Goal: Information Seeking & Learning: Learn about a topic

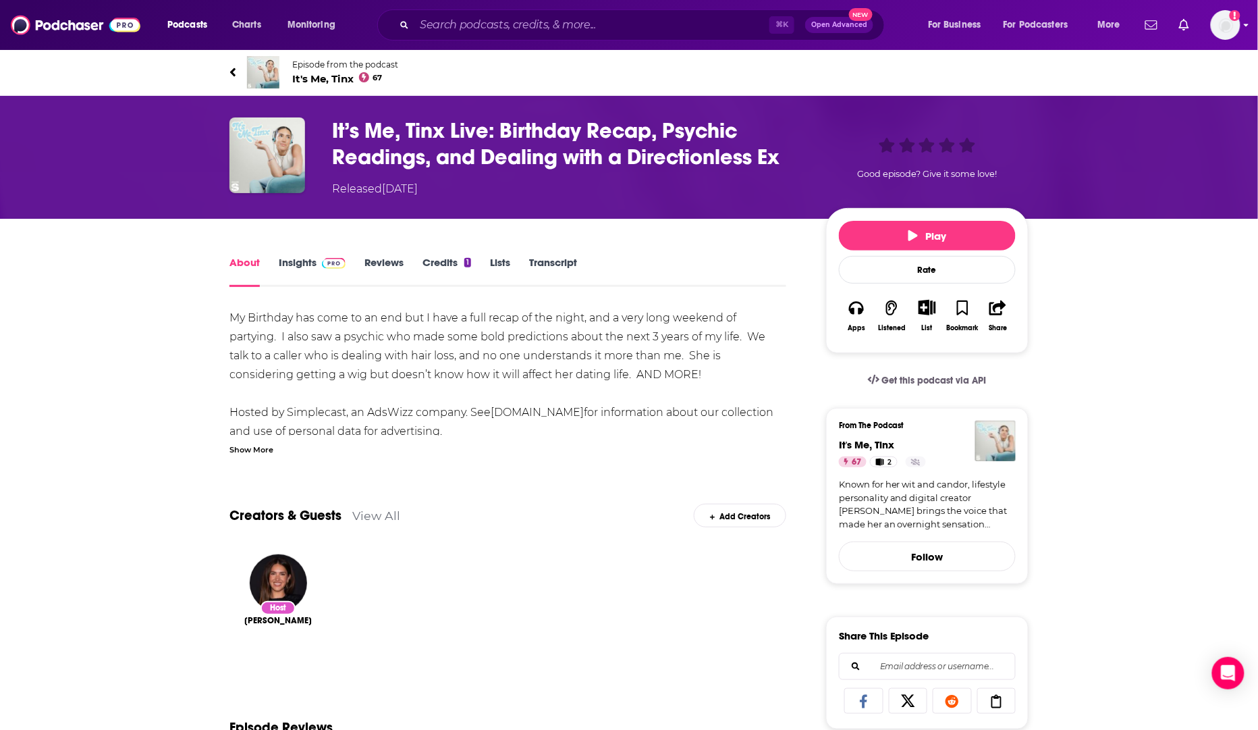
click at [1221, 28] on img "Logged in as rowan.sullivan" at bounding box center [1226, 25] width 30 height 30
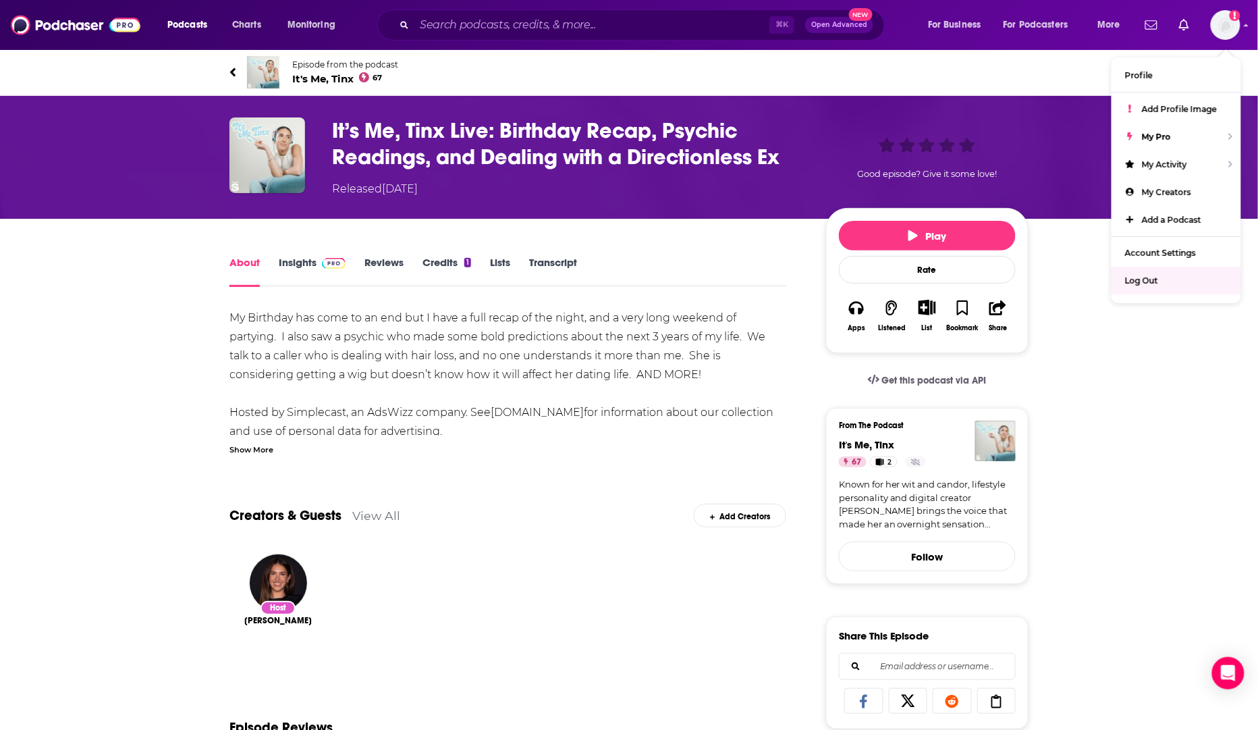
click at [510, 8] on div "Podcasts Charts Monitoring ⌘ K Open Advanced New For Business For Podcasters Mo…" at bounding box center [629, 25] width 1258 height 50
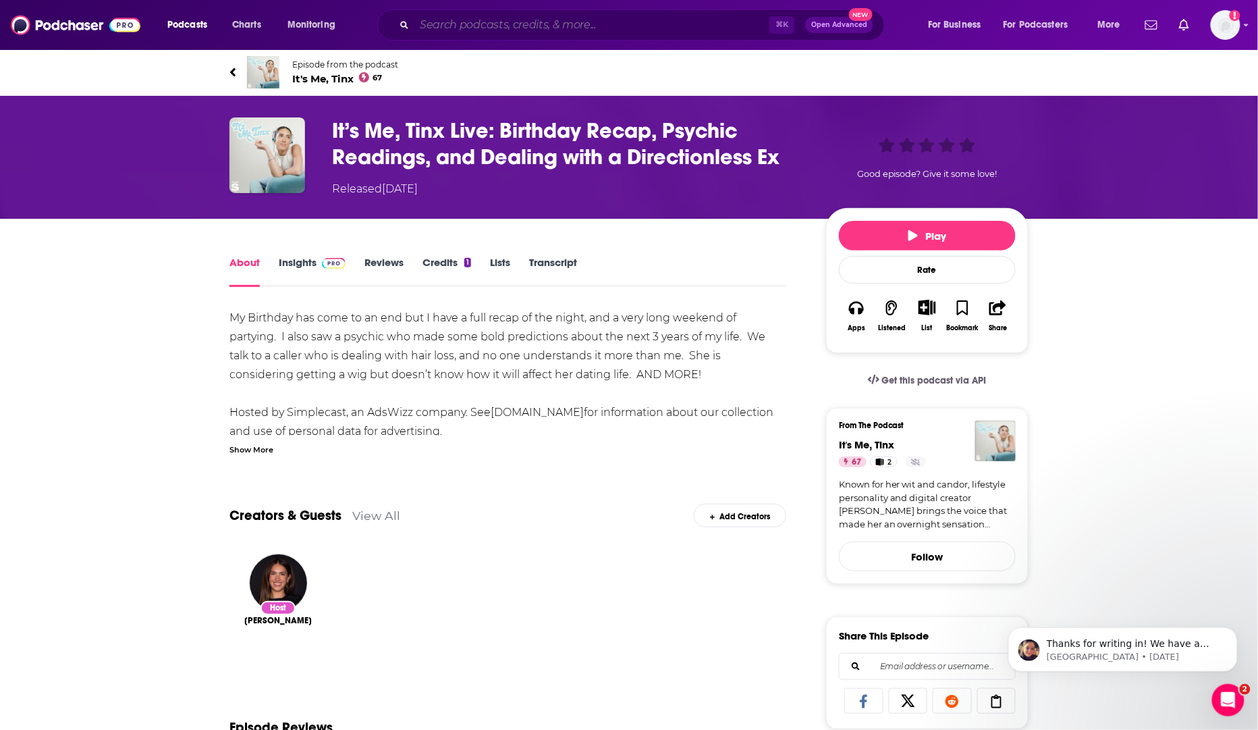
click at [534, 24] on input "Search podcasts, credits, & more..." at bounding box center [591, 25] width 355 height 22
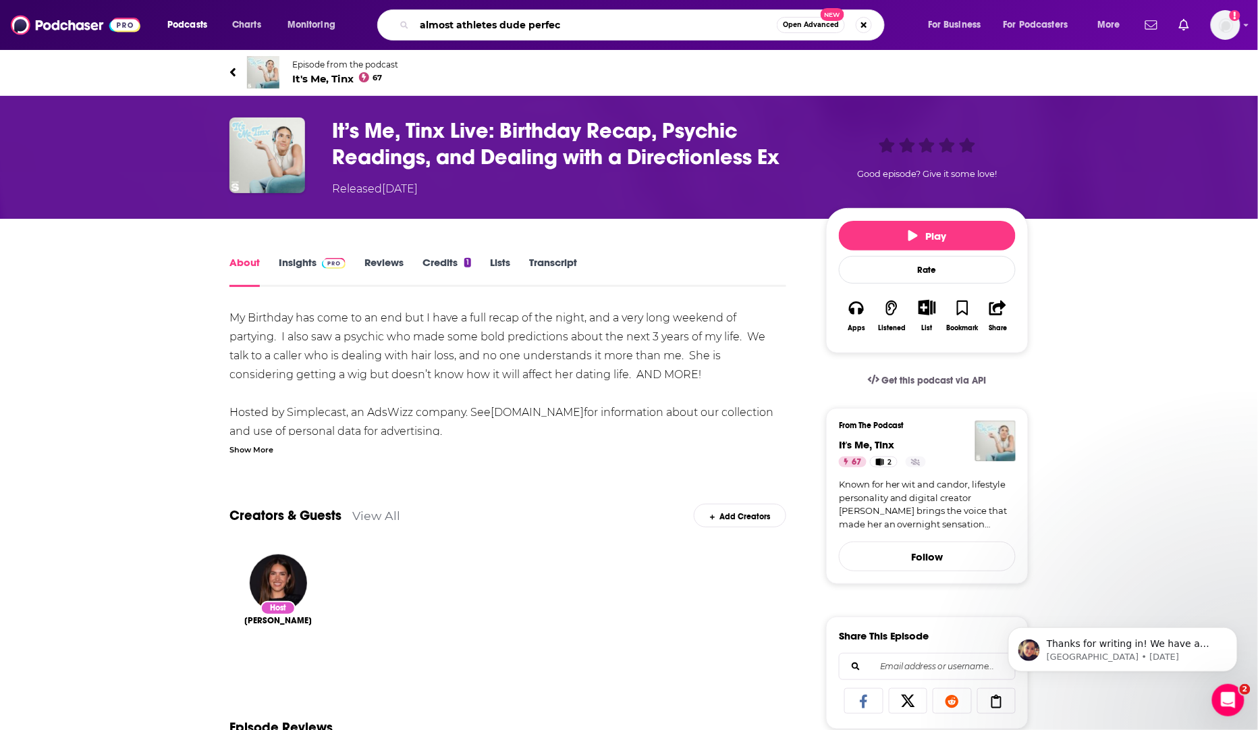
type input "almost athletes dude perfect"
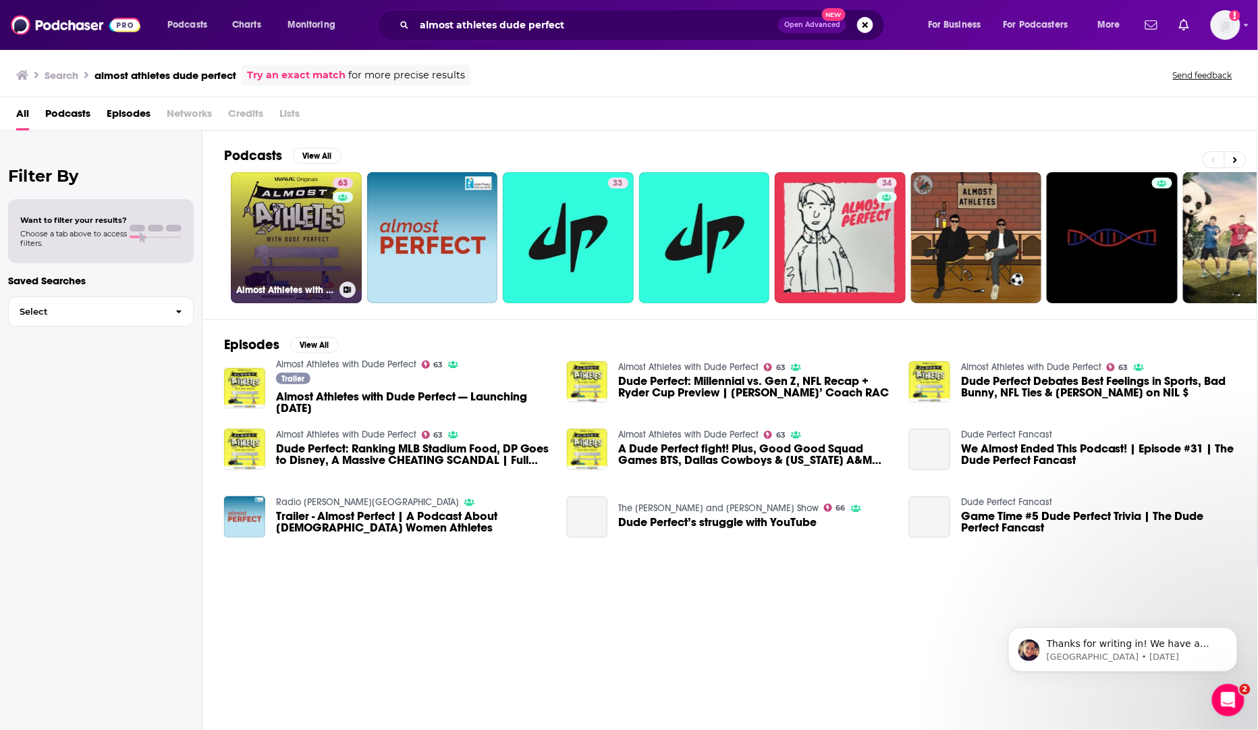
click at [323, 242] on link "63 Almost Athletes with Dude Perfect" at bounding box center [296, 237] width 131 height 131
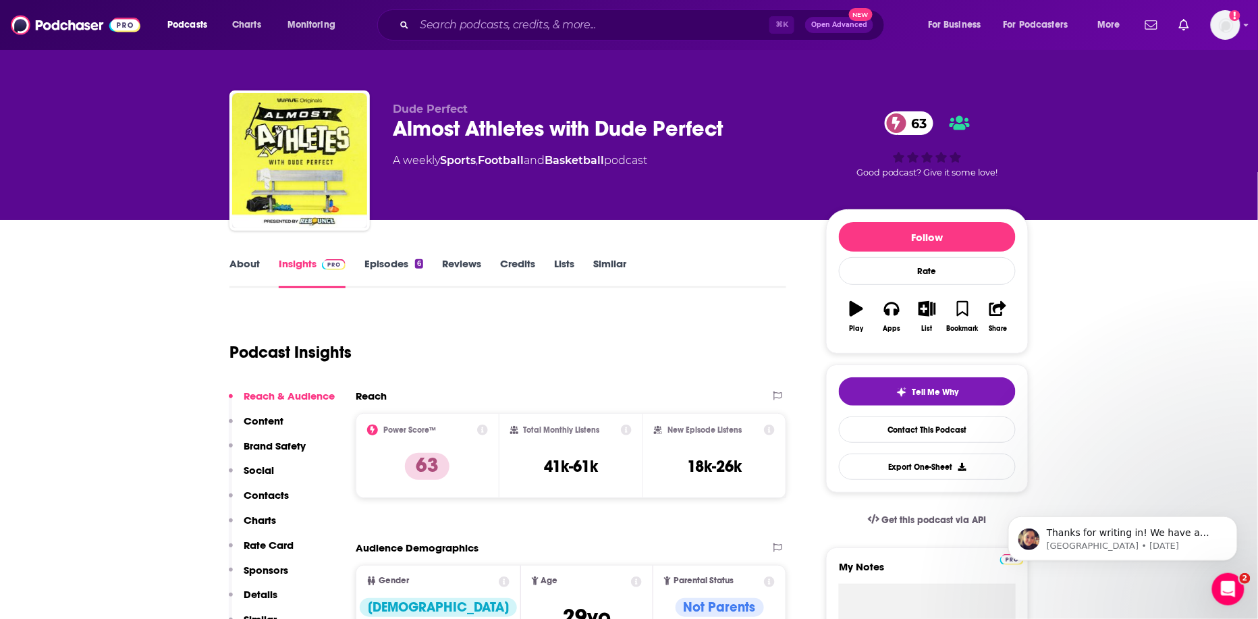
click at [248, 267] on link "About" at bounding box center [244, 272] width 30 height 31
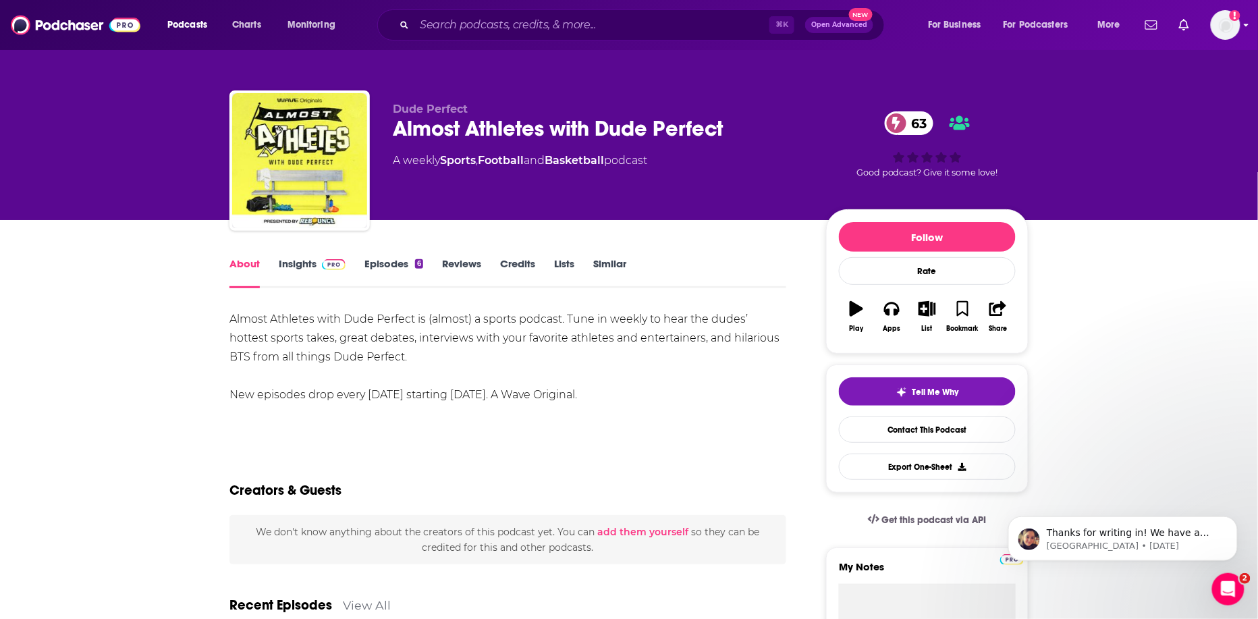
click at [1230, 24] on img "Logged in as rowan.sullivan" at bounding box center [1226, 25] width 30 height 30
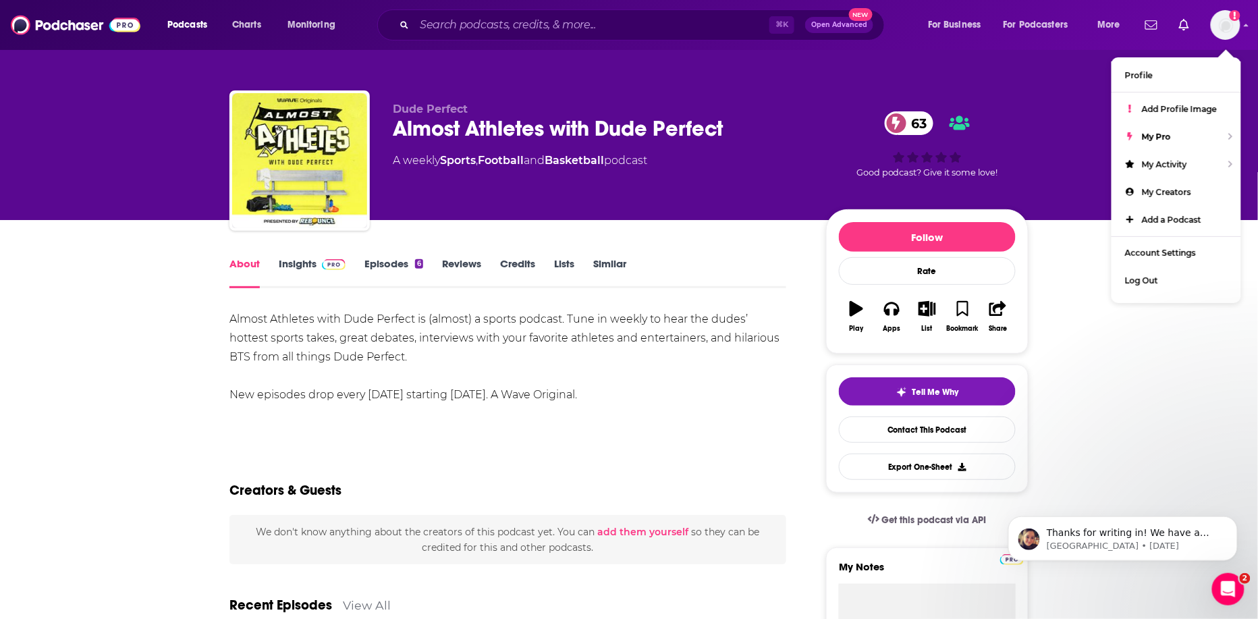
drag, startPoint x: 593, startPoint y: 314, endPoint x: 586, endPoint y: 312, distance: 6.9
click at [593, 314] on div "Almost Athletes with Dude Perfect is (almost) a sports podcast. Tune in weekly …" at bounding box center [507, 357] width 557 height 94
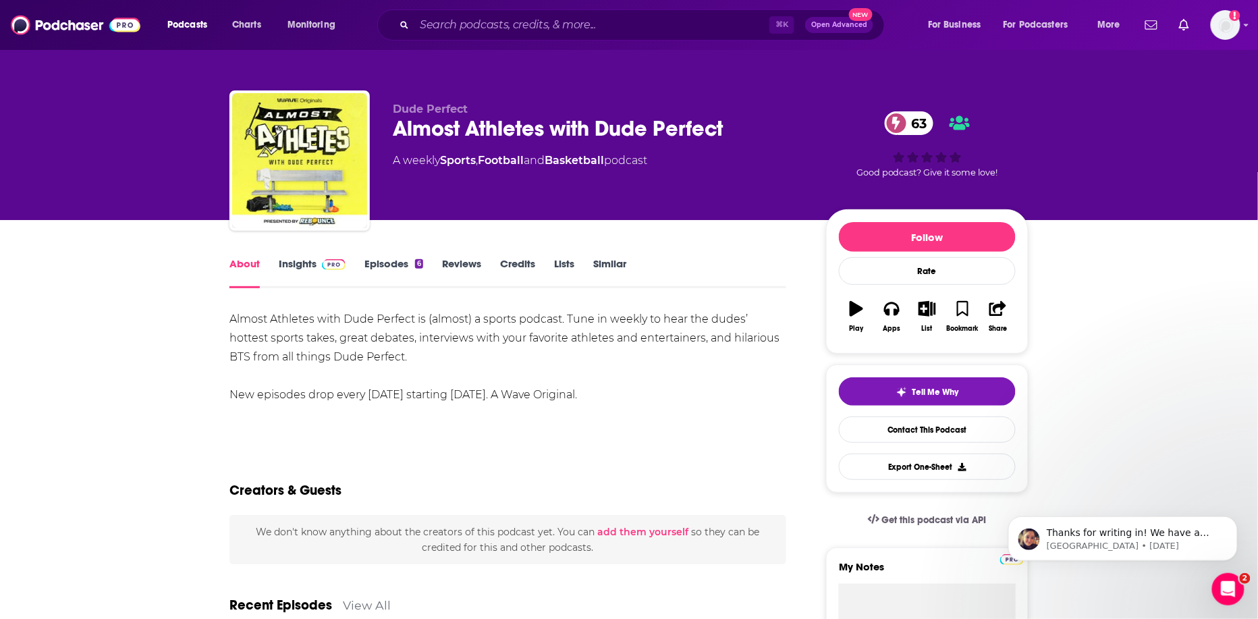
click at [389, 266] on link "Episodes 6" at bounding box center [393, 272] width 59 height 31
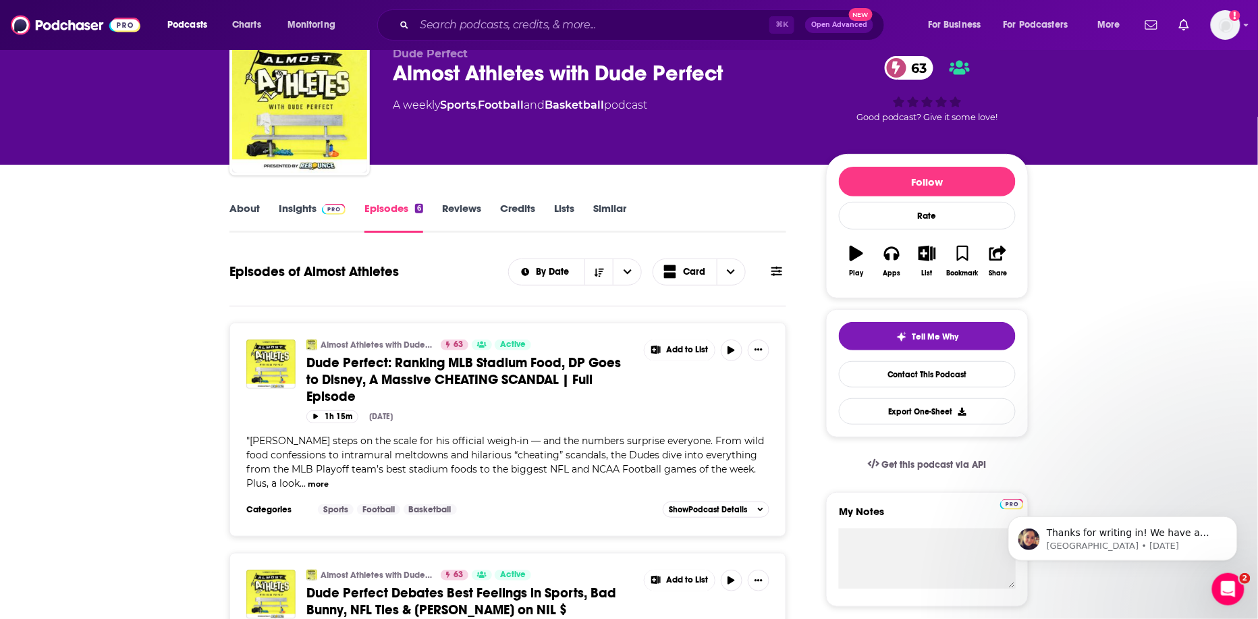
scroll to position [55, 0]
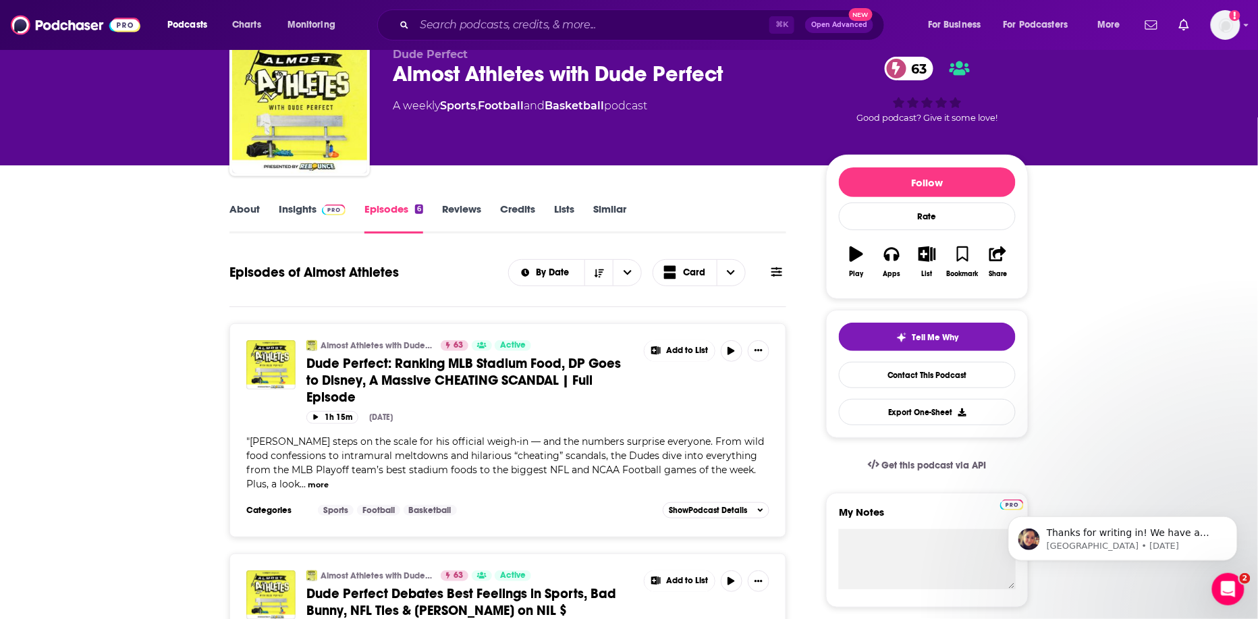
click at [257, 206] on link "About" at bounding box center [244, 217] width 30 height 31
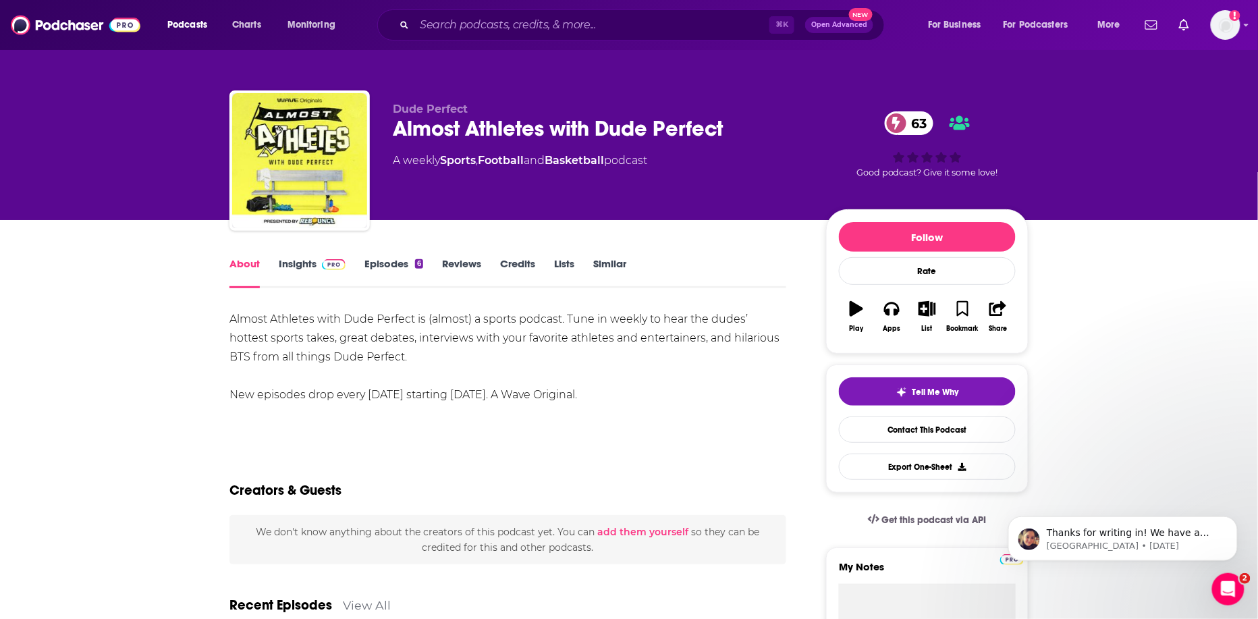
click at [291, 271] on link "Insights" at bounding box center [312, 272] width 67 height 31
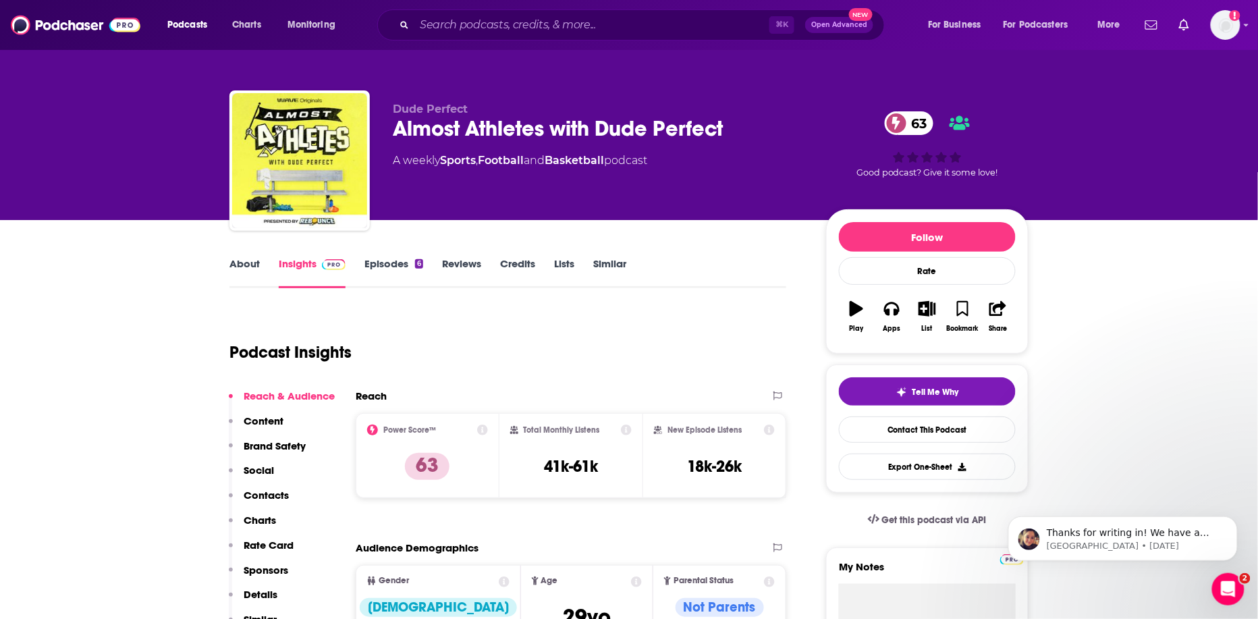
click at [294, 266] on link "Insights" at bounding box center [312, 272] width 67 height 31
click at [445, 24] on input "Search podcasts, credits, & more..." at bounding box center [591, 25] width 355 height 22
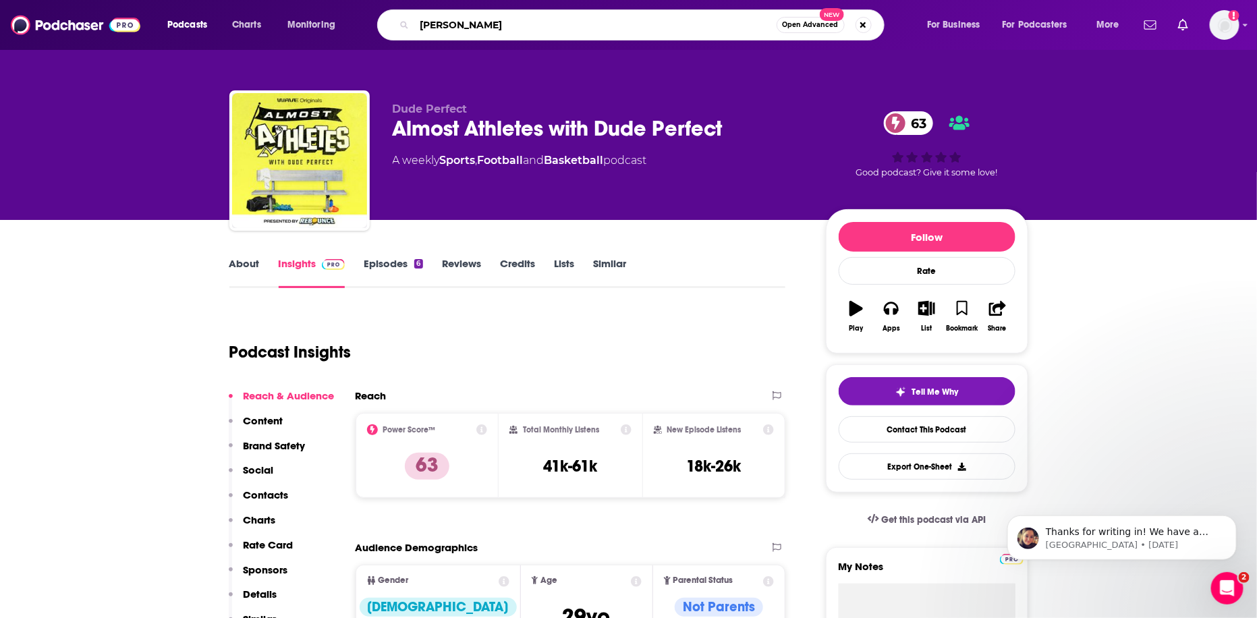
type input "[PERSON_NAME]"
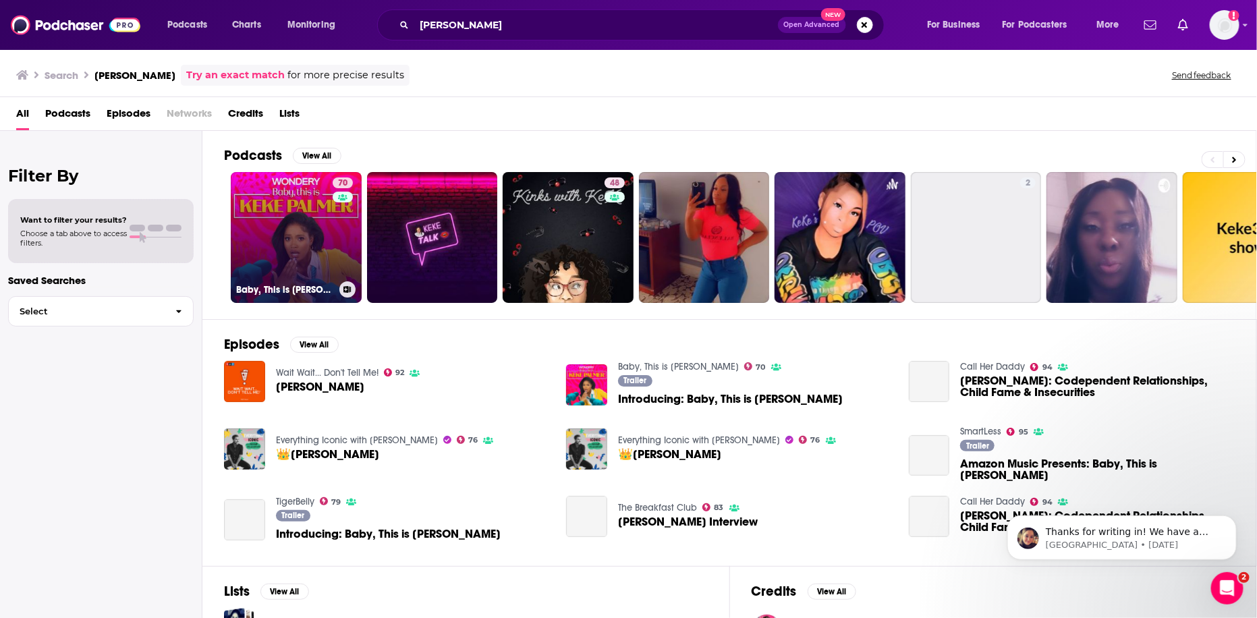
click at [316, 235] on link "70 Baby, This is [PERSON_NAME]" at bounding box center [296, 237] width 131 height 131
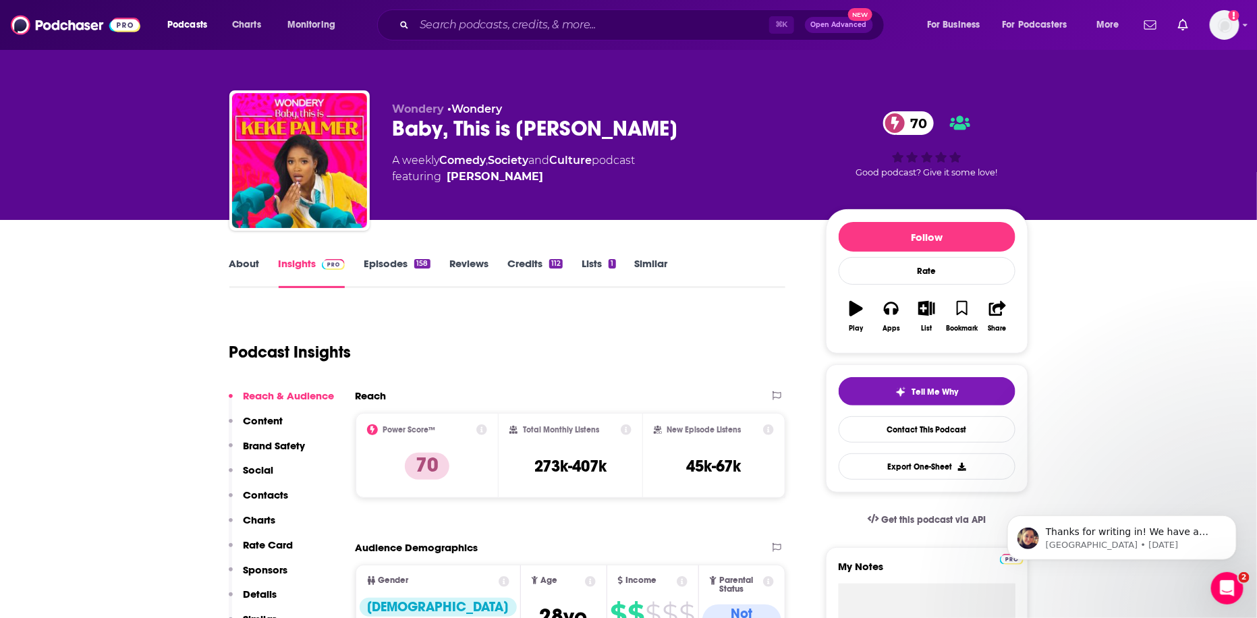
click at [385, 257] on link "Episodes 158" at bounding box center [397, 272] width 66 height 31
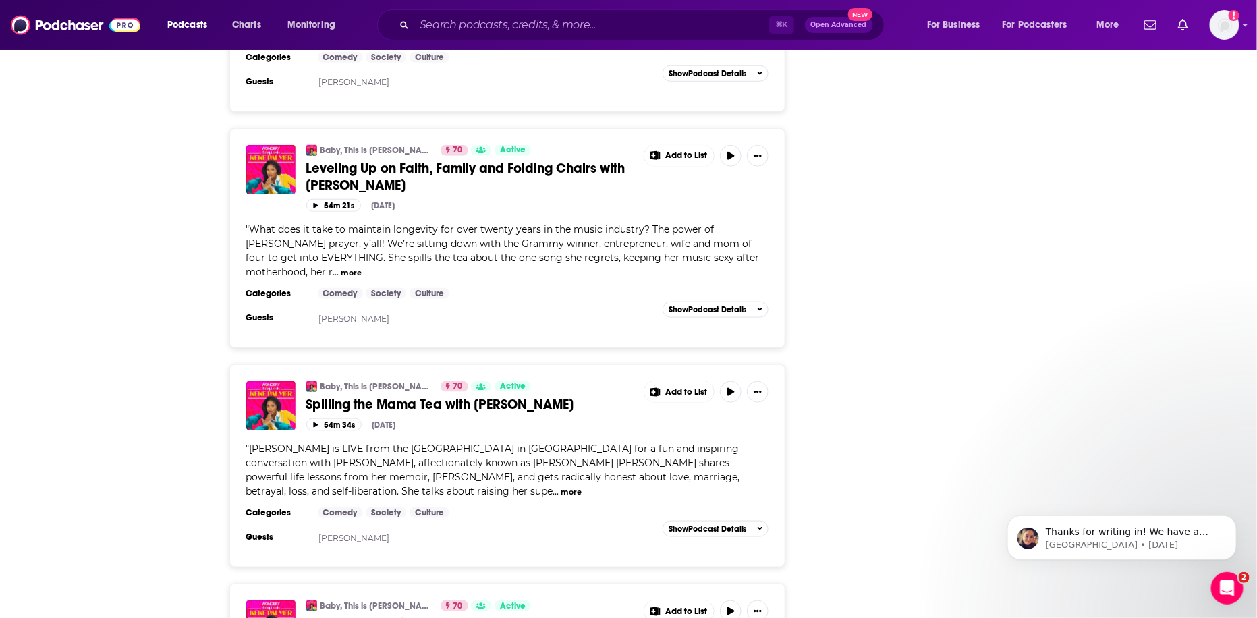
scroll to position [5258, 0]
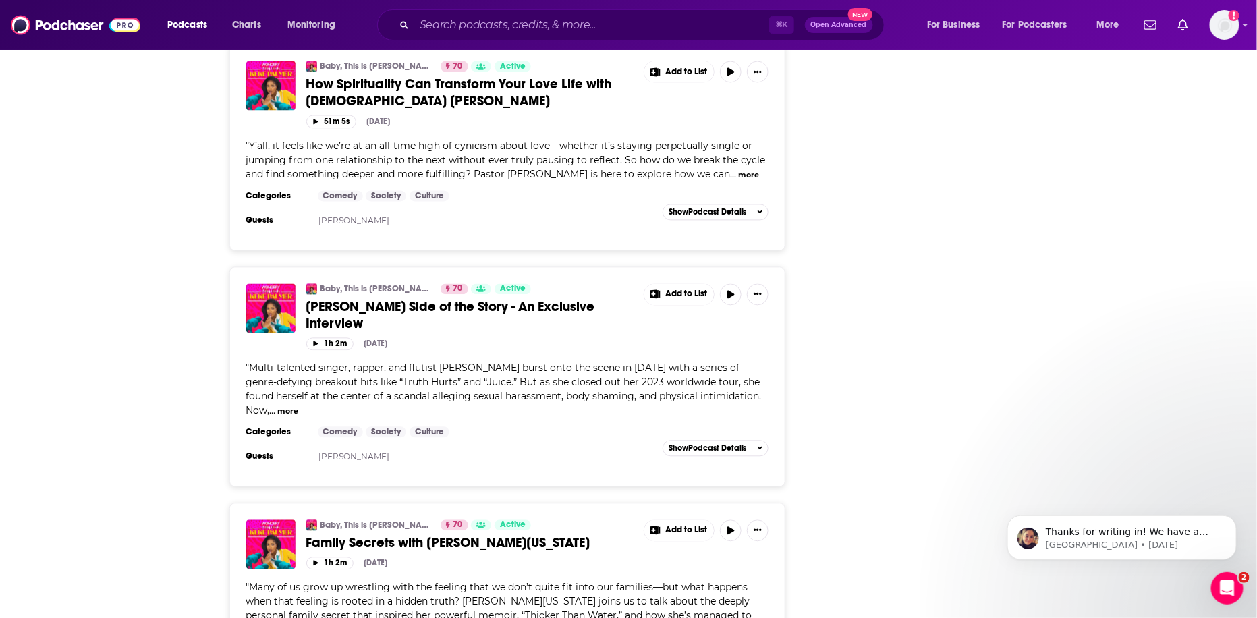
scroll to position [10695, 0]
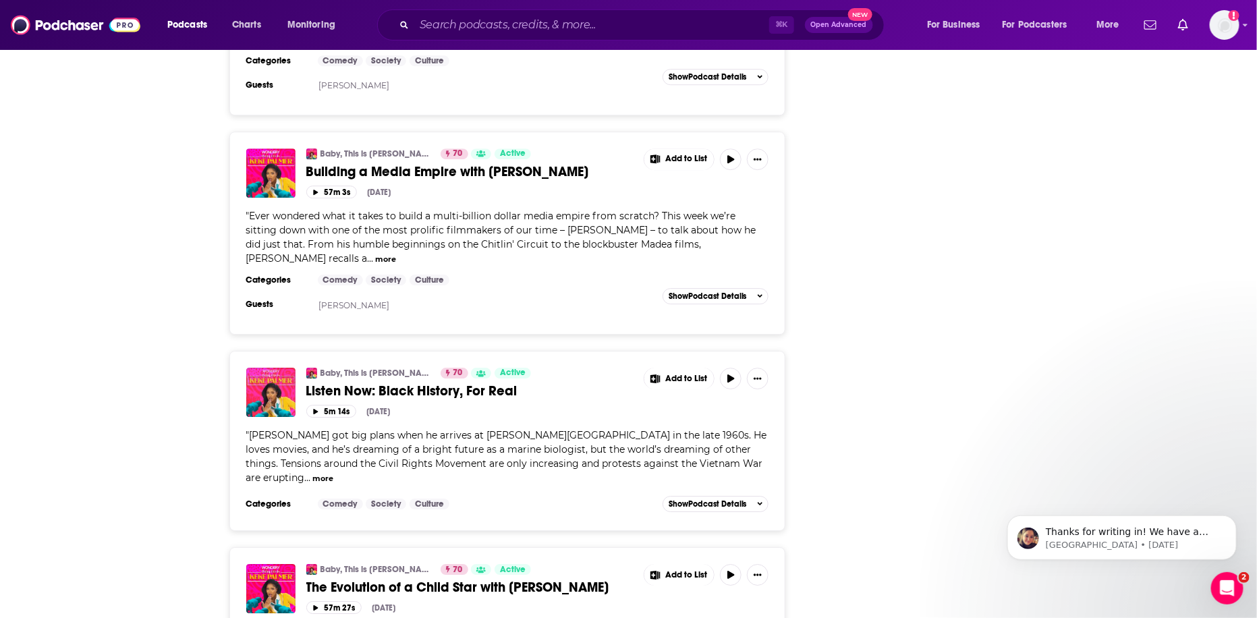
scroll to position [16065, 0]
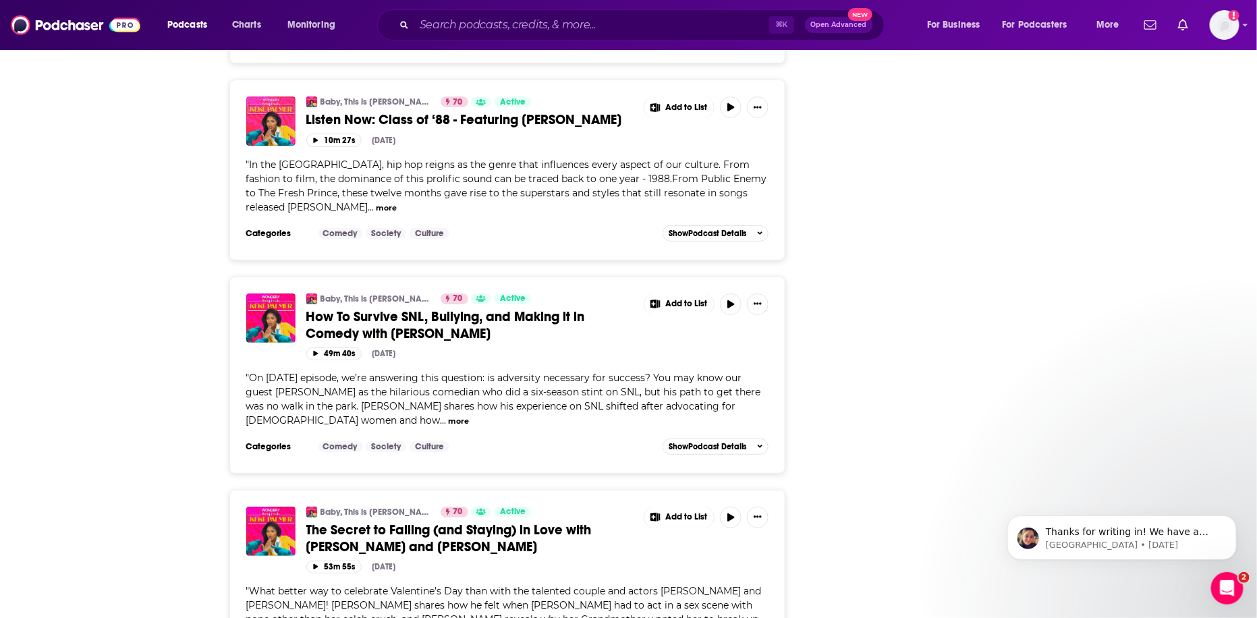
scroll to position [21361, 0]
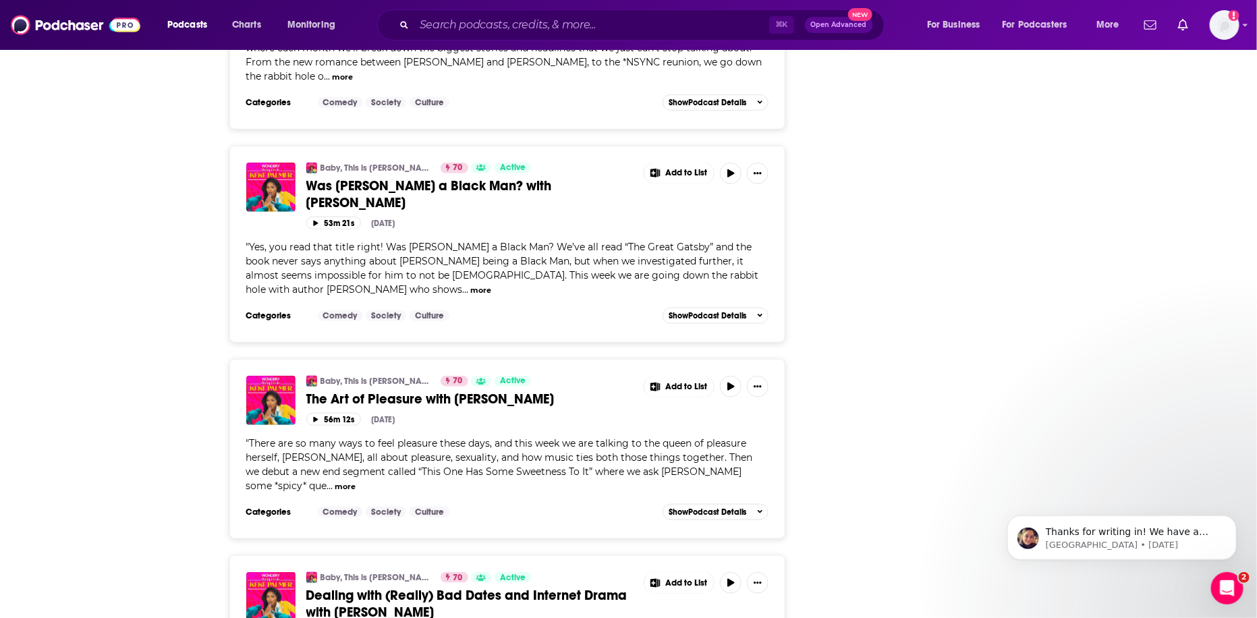
scroll to position [26532, 0]
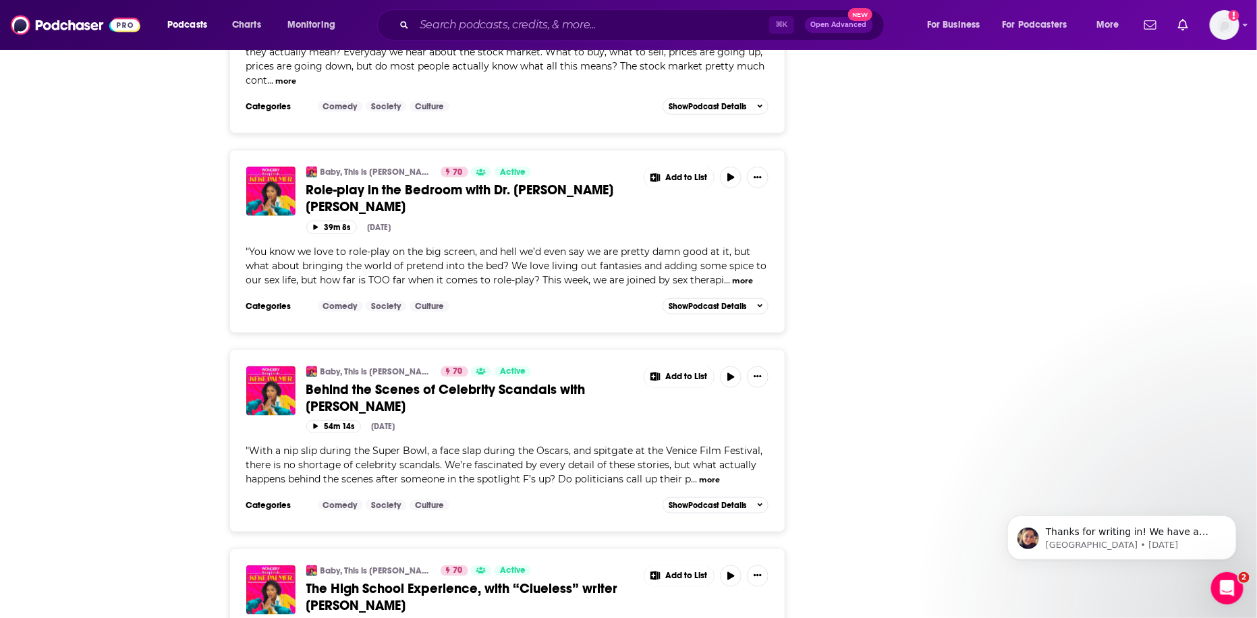
scroll to position [31460, 0]
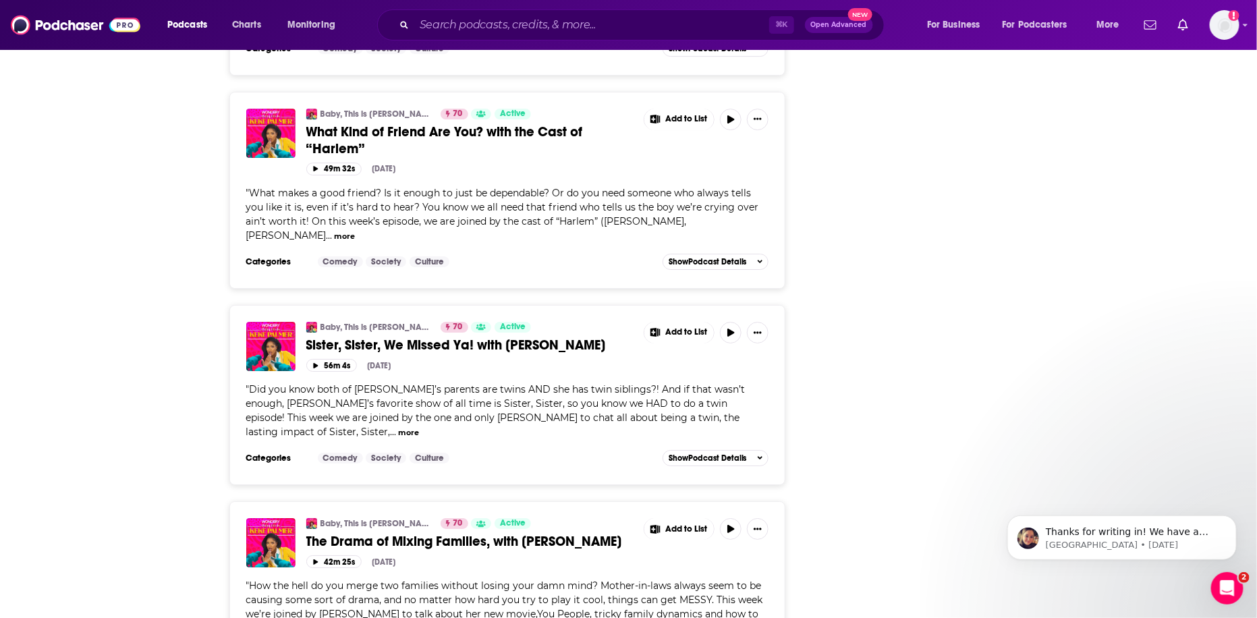
scroll to position [32933, 0]
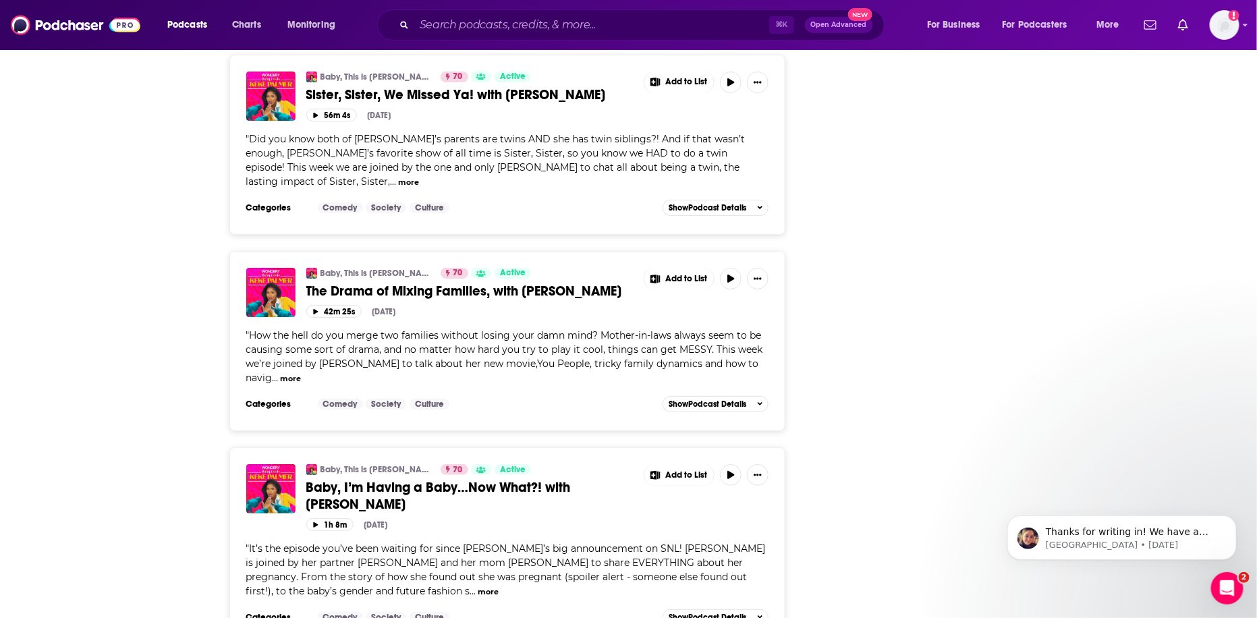
scroll to position [33183, 0]
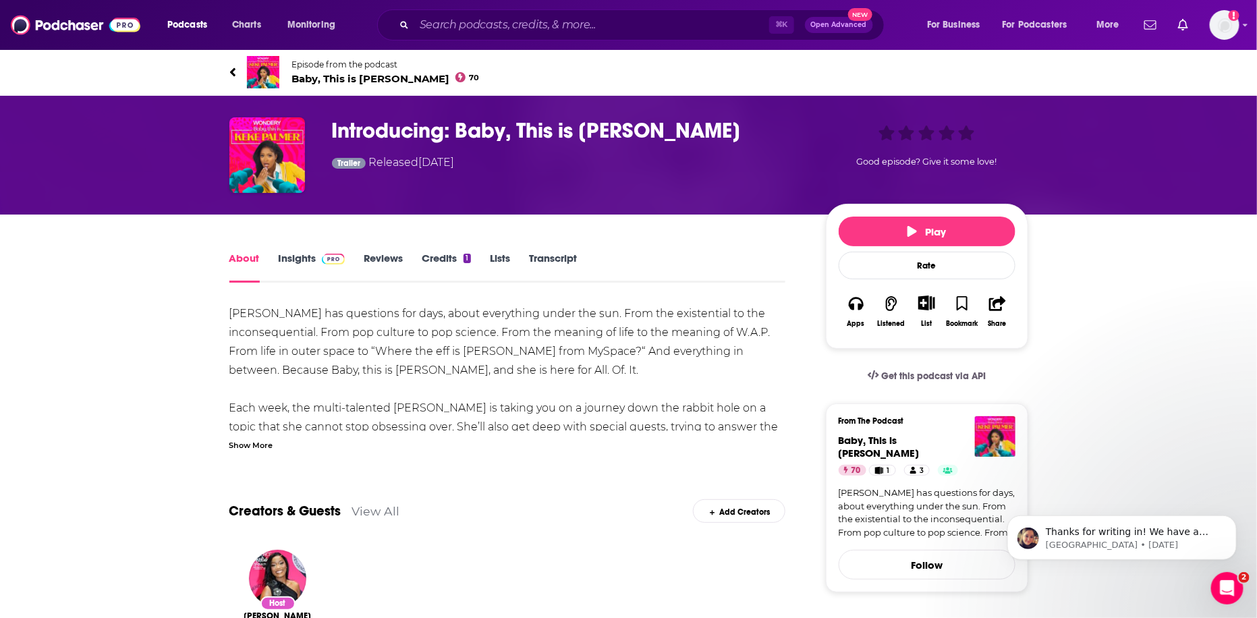
click at [300, 257] on link "Insights" at bounding box center [312, 267] width 67 height 31
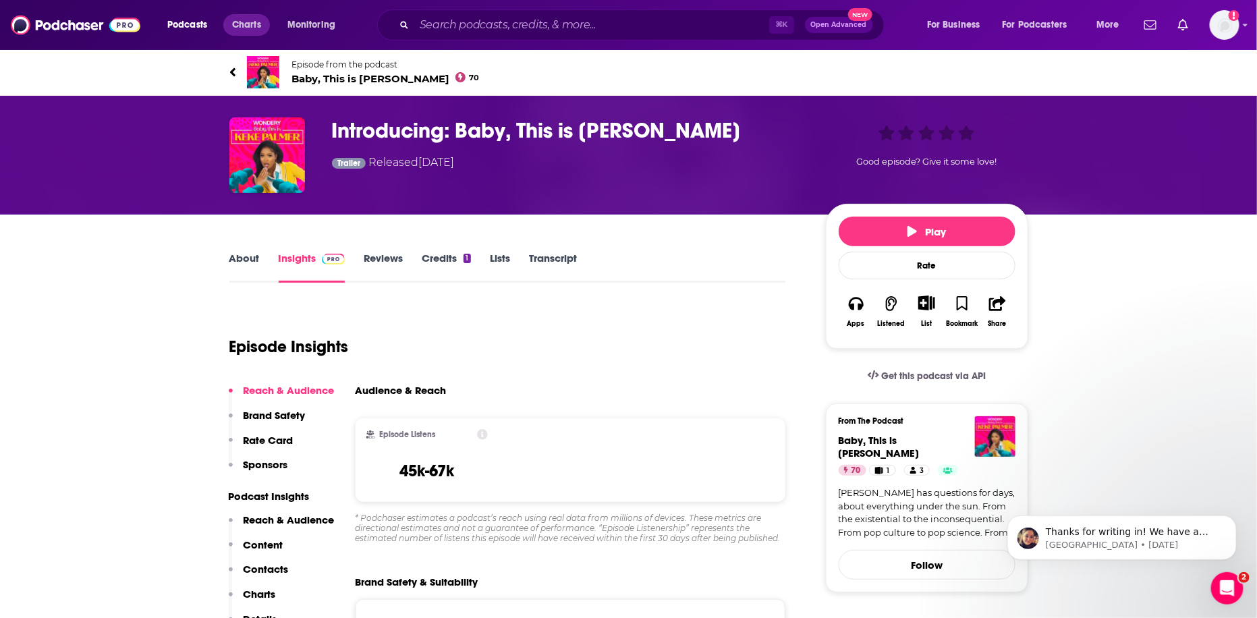
click at [257, 28] on span "Charts" at bounding box center [246, 25] width 29 height 19
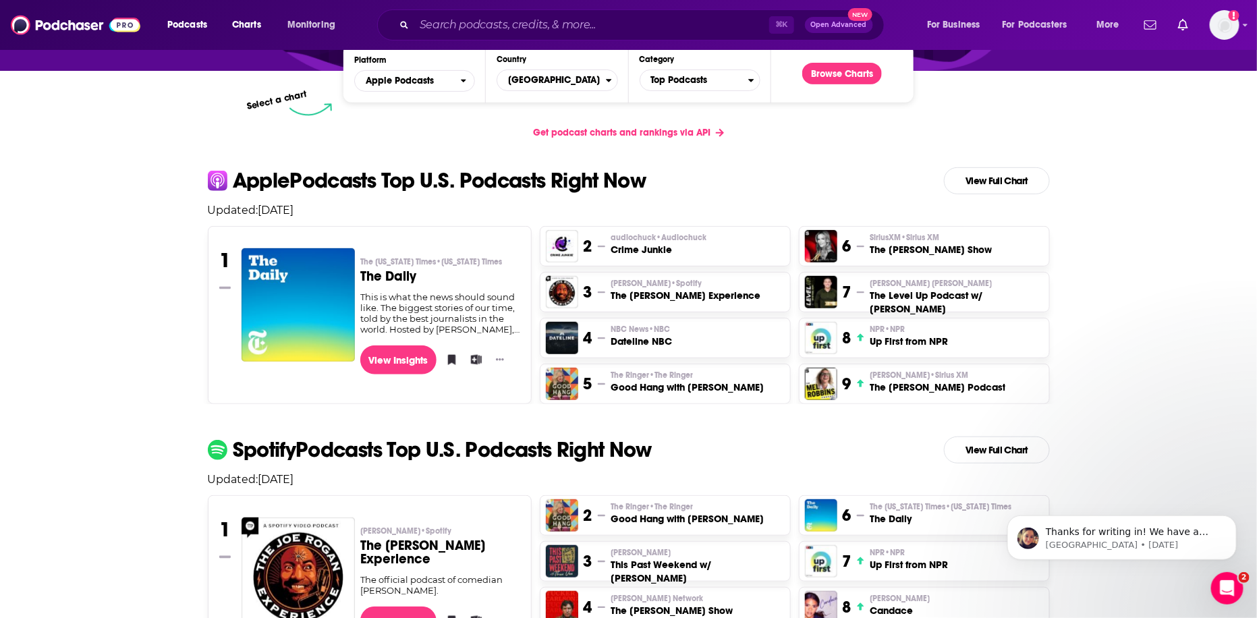
scroll to position [195, 0]
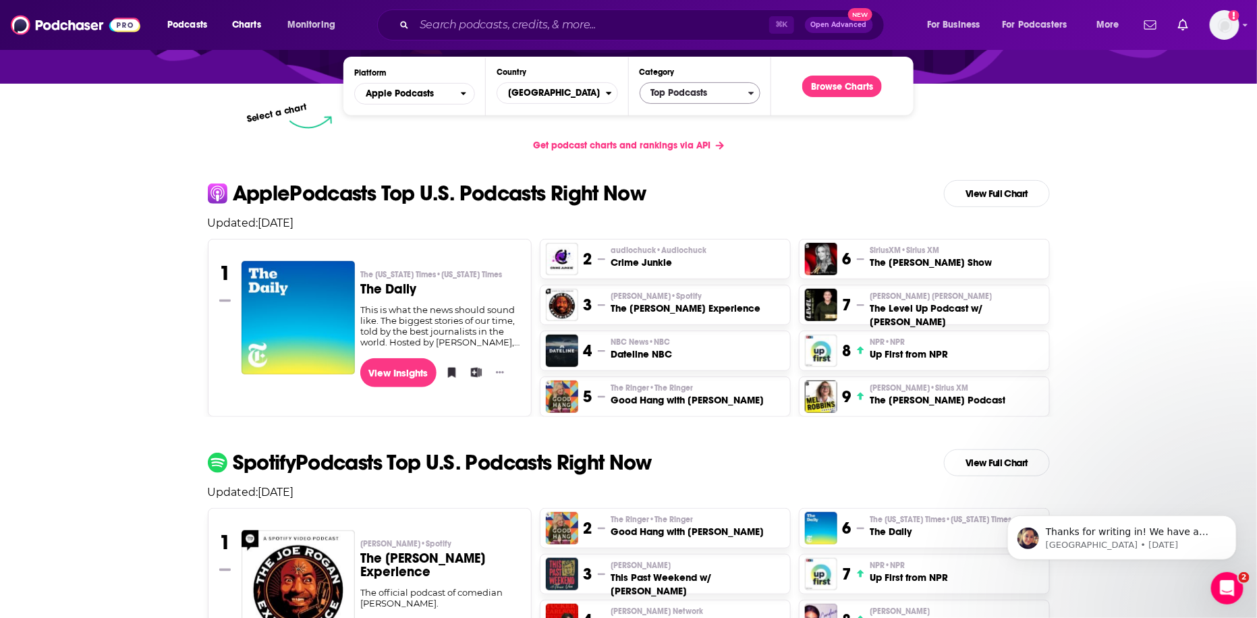
click at [713, 97] on span "Top Podcasts" at bounding box center [694, 93] width 108 height 23
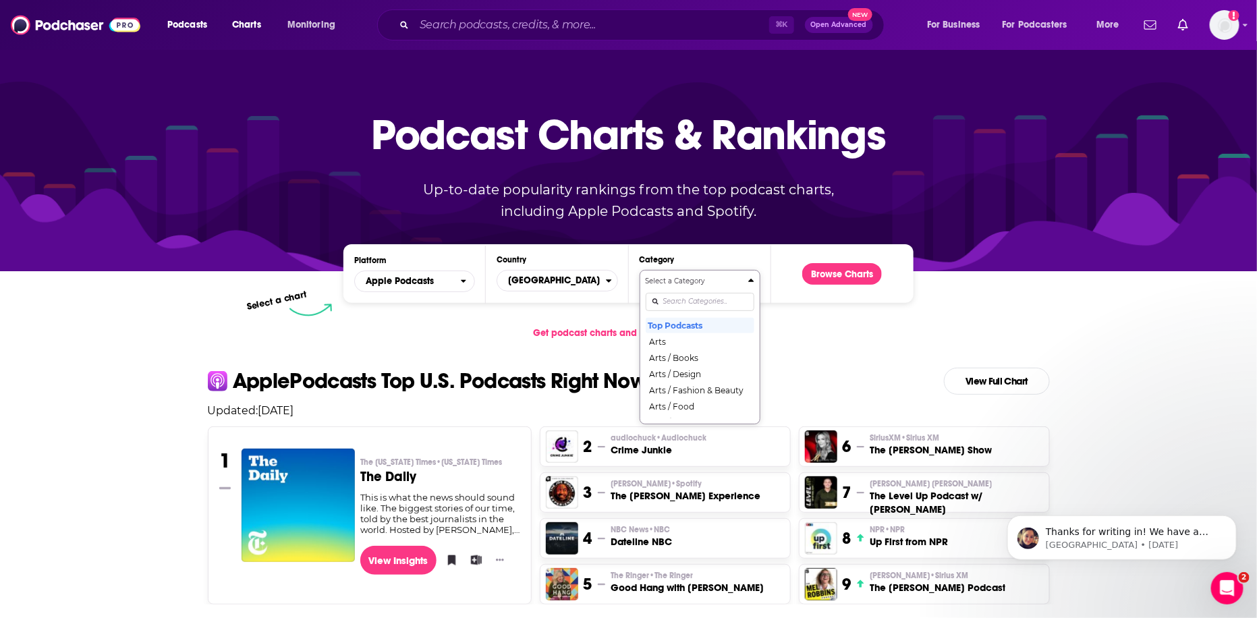
scroll to position [0, 0]
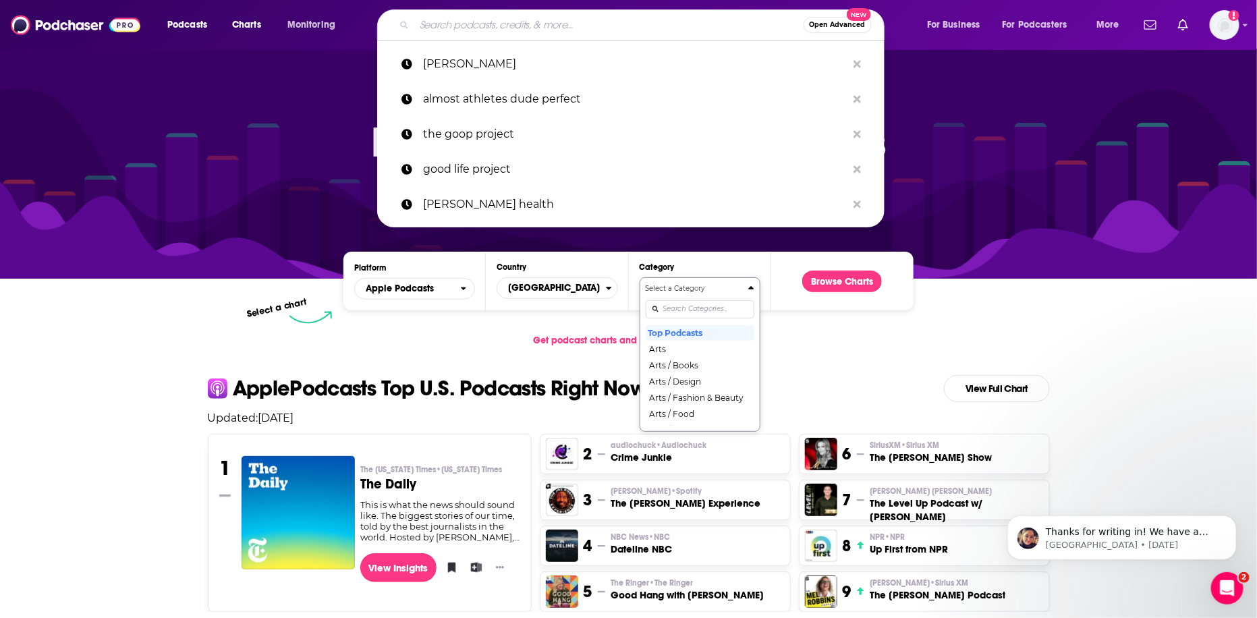
click at [429, 26] on input "Search podcasts, credits, & more..." at bounding box center [608, 25] width 389 height 22
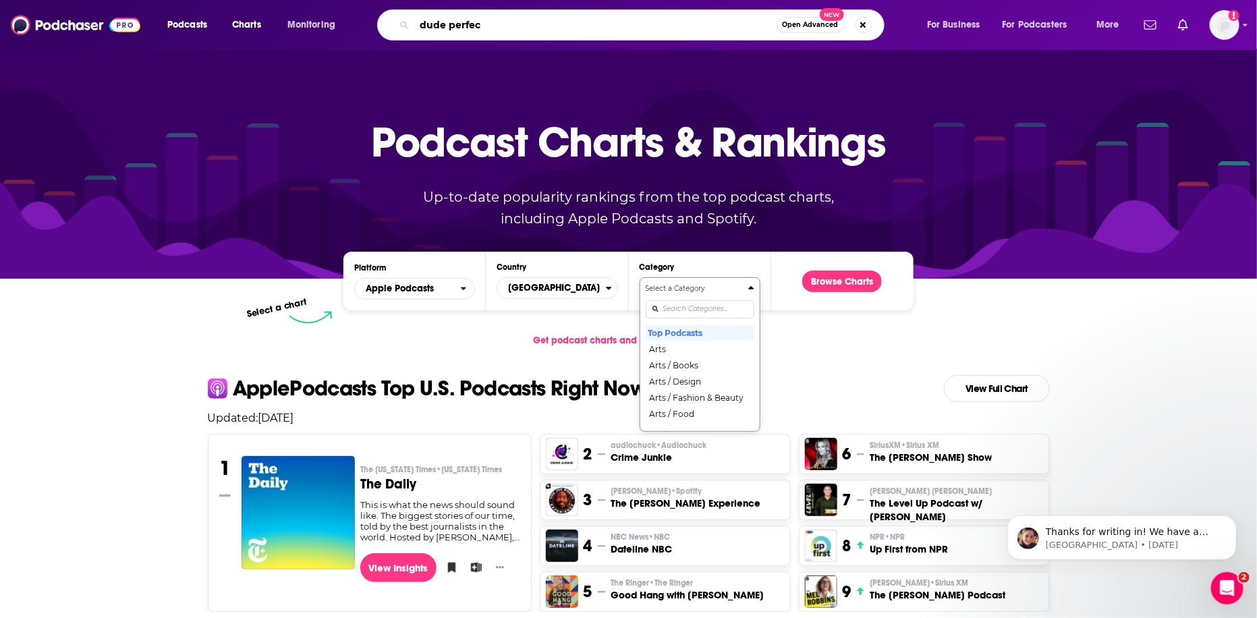
type input "dude perfect"
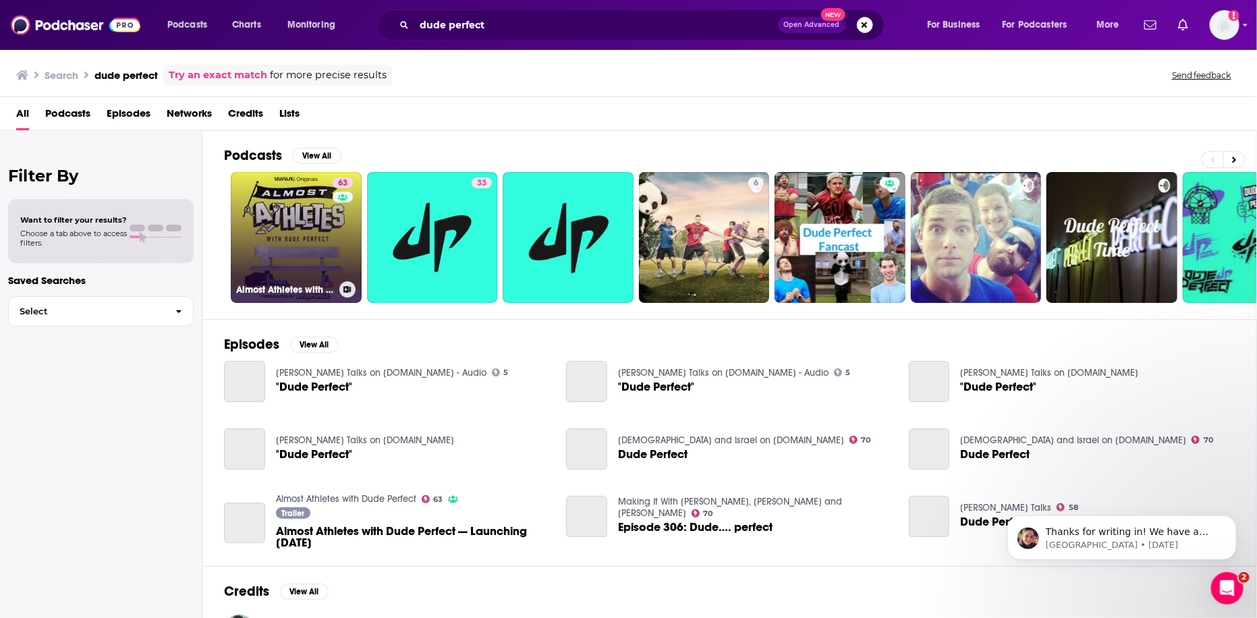
click at [304, 219] on link "63 Almost Athletes with Dude Perfect" at bounding box center [296, 237] width 131 height 131
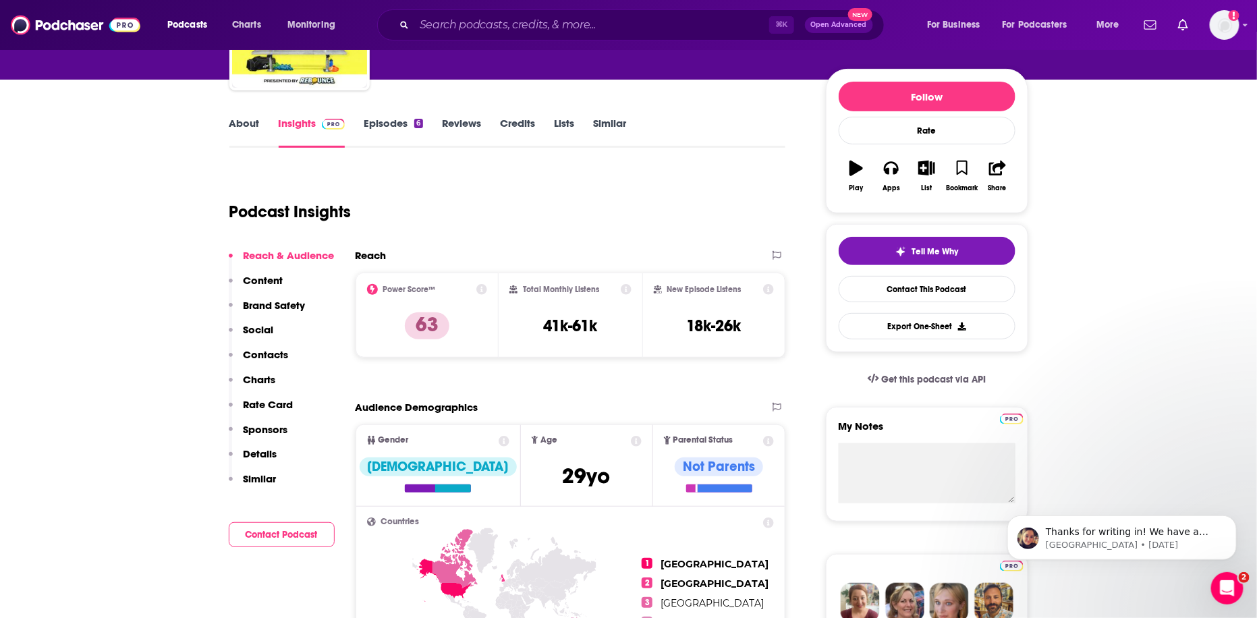
click at [263, 377] on p "Charts" at bounding box center [260, 379] width 32 height 13
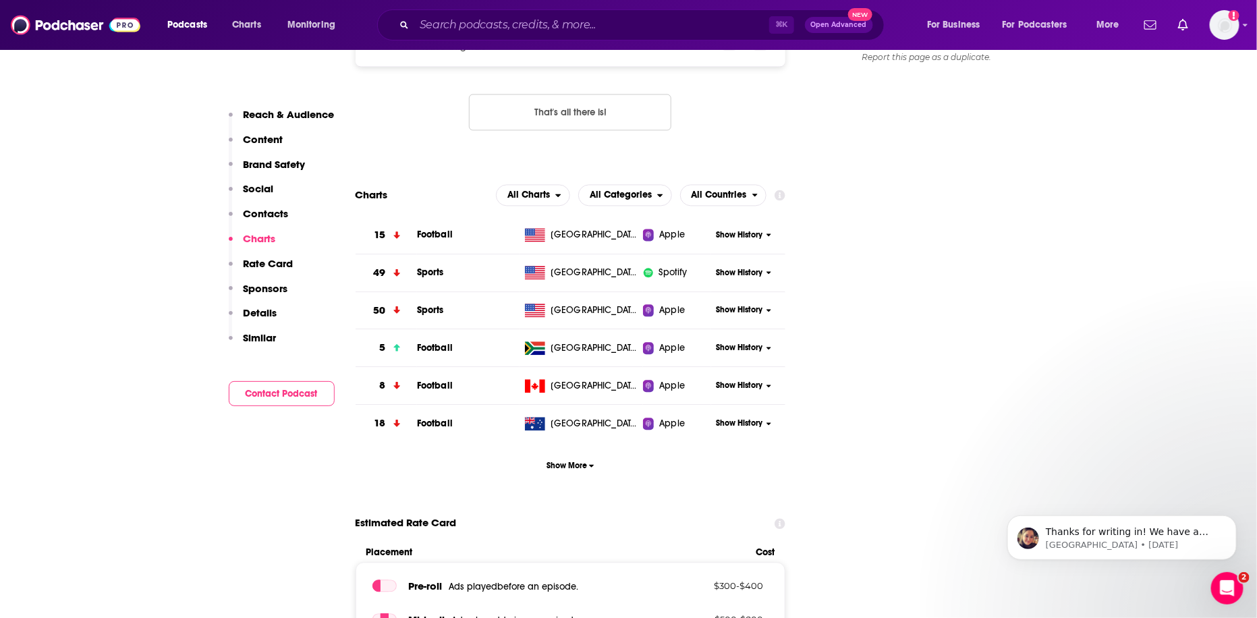
scroll to position [1242, 0]
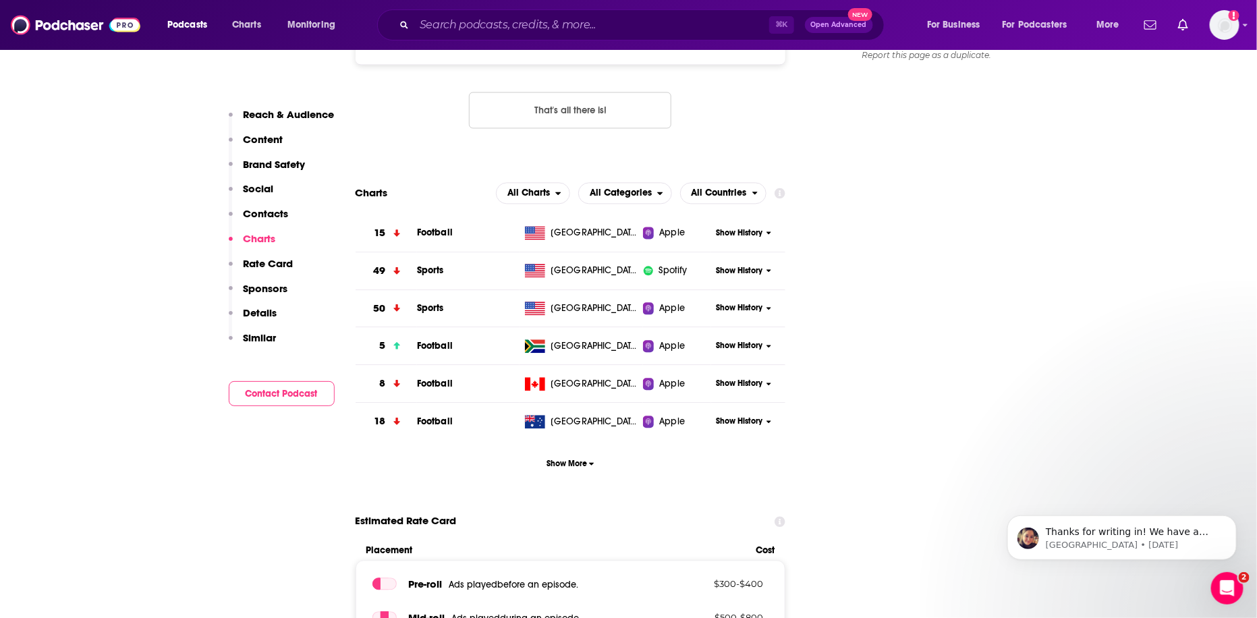
click at [720, 236] on span "Show History" at bounding box center [739, 232] width 47 height 11
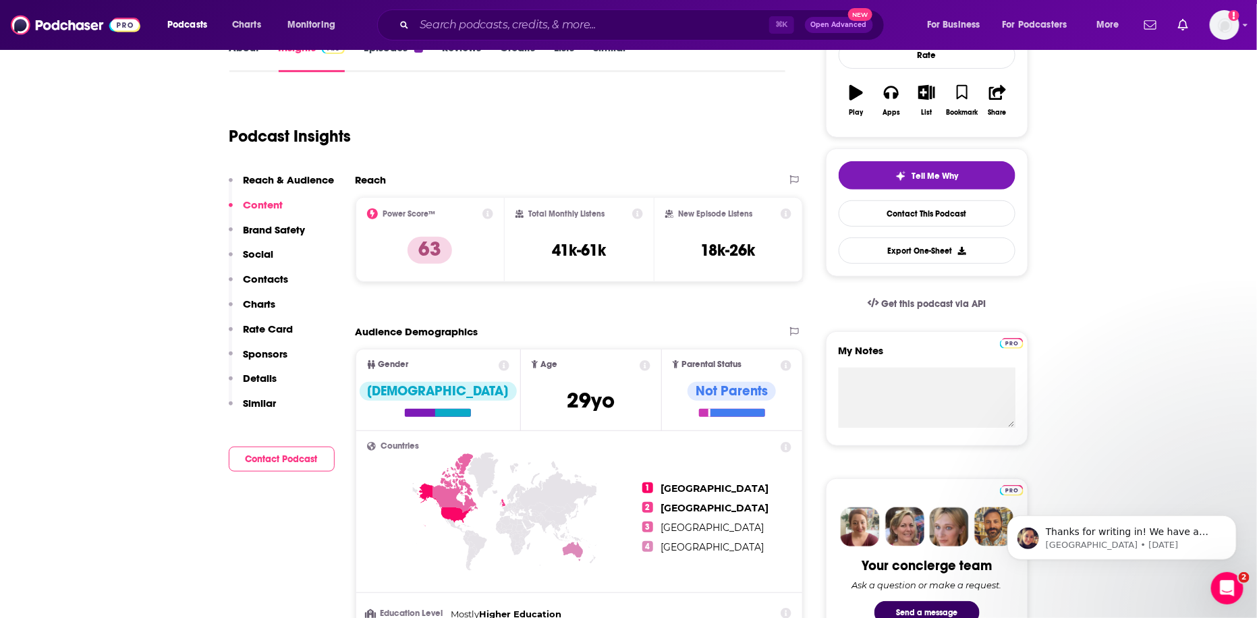
scroll to position [163, 0]
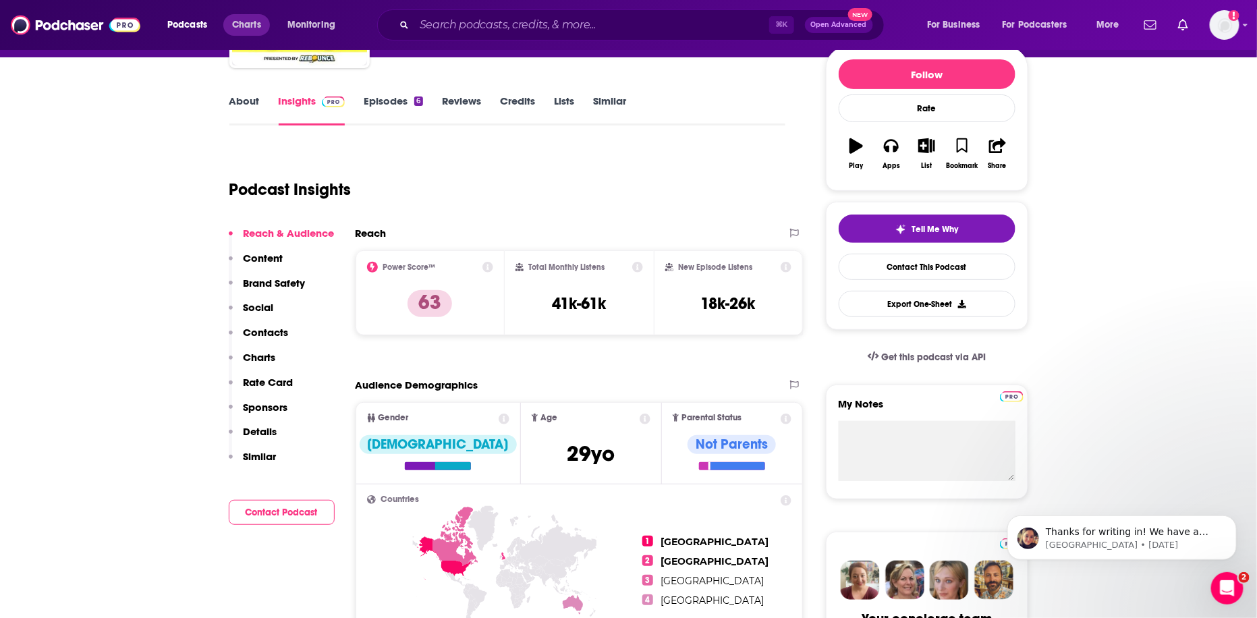
click at [252, 23] on span "Charts" at bounding box center [246, 25] width 29 height 19
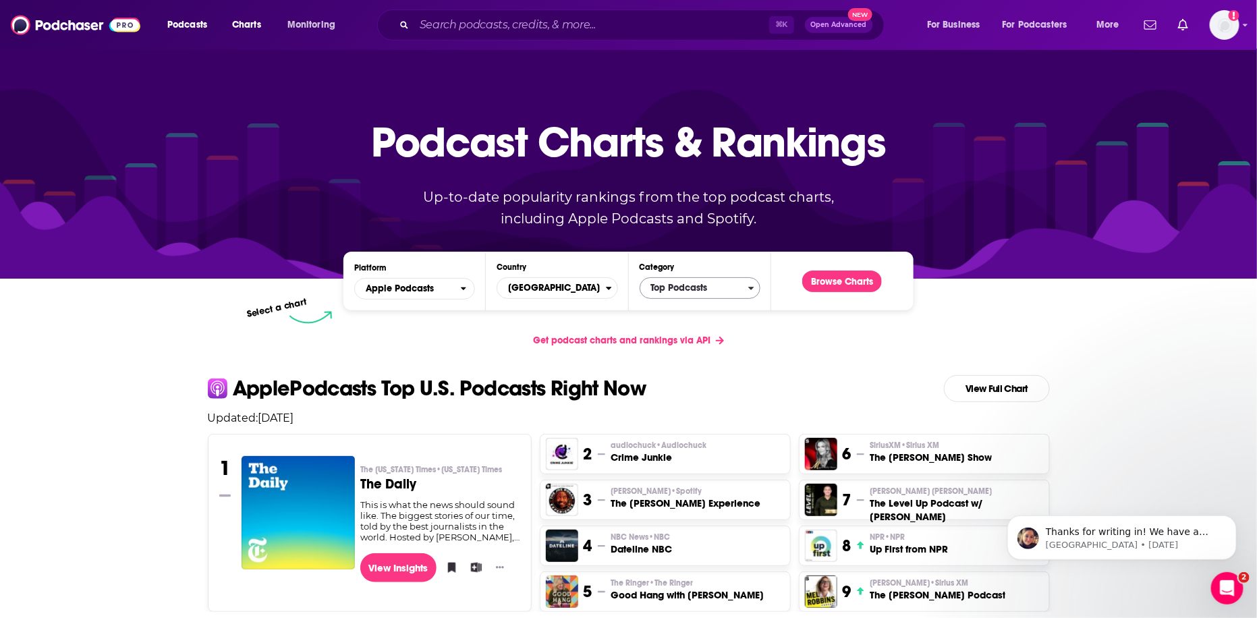
click at [672, 285] on span "Top Podcasts" at bounding box center [694, 288] width 108 height 23
click at [677, 307] on input "Categories" at bounding box center [700, 309] width 109 height 18
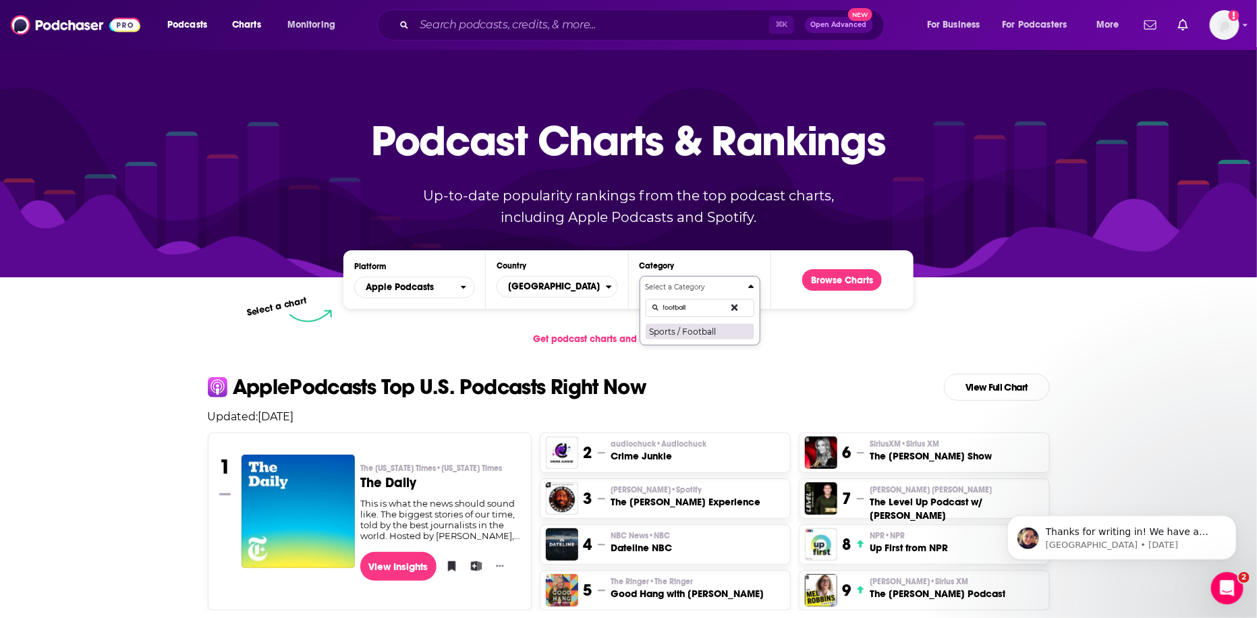
type input "football"
click at [669, 331] on button "Sports / Football" at bounding box center [700, 331] width 109 height 16
click at [830, 277] on button "Browse Charts" at bounding box center [842, 280] width 80 height 22
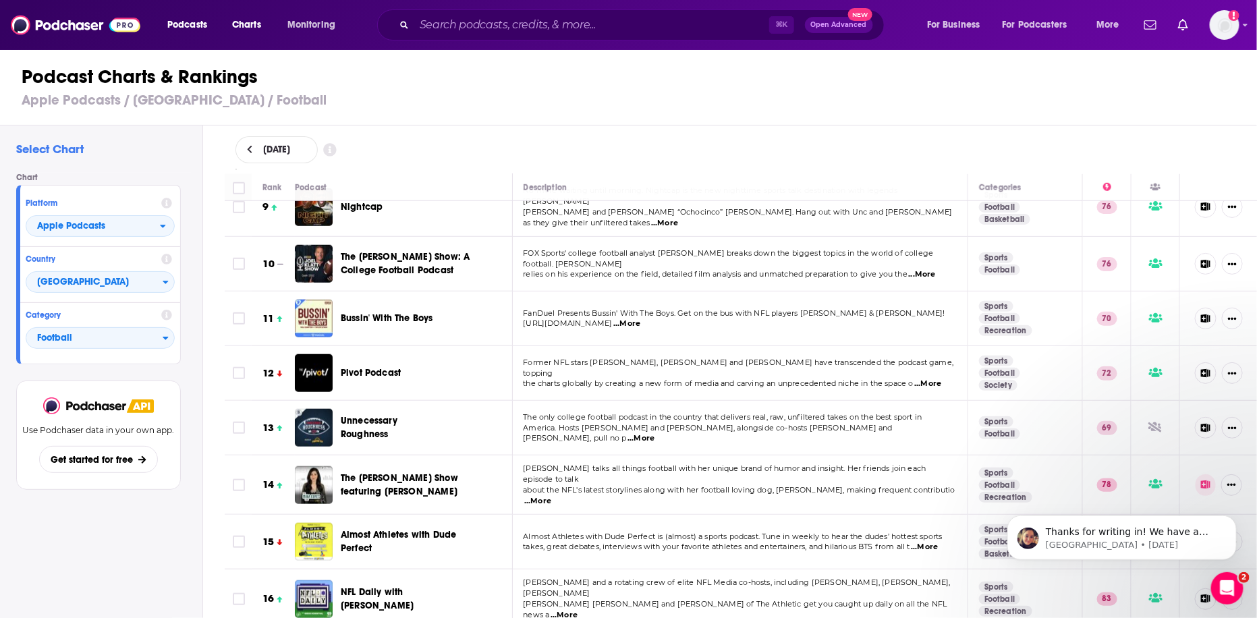
click at [254, 144] on button at bounding box center [250, 149] width 14 height 11
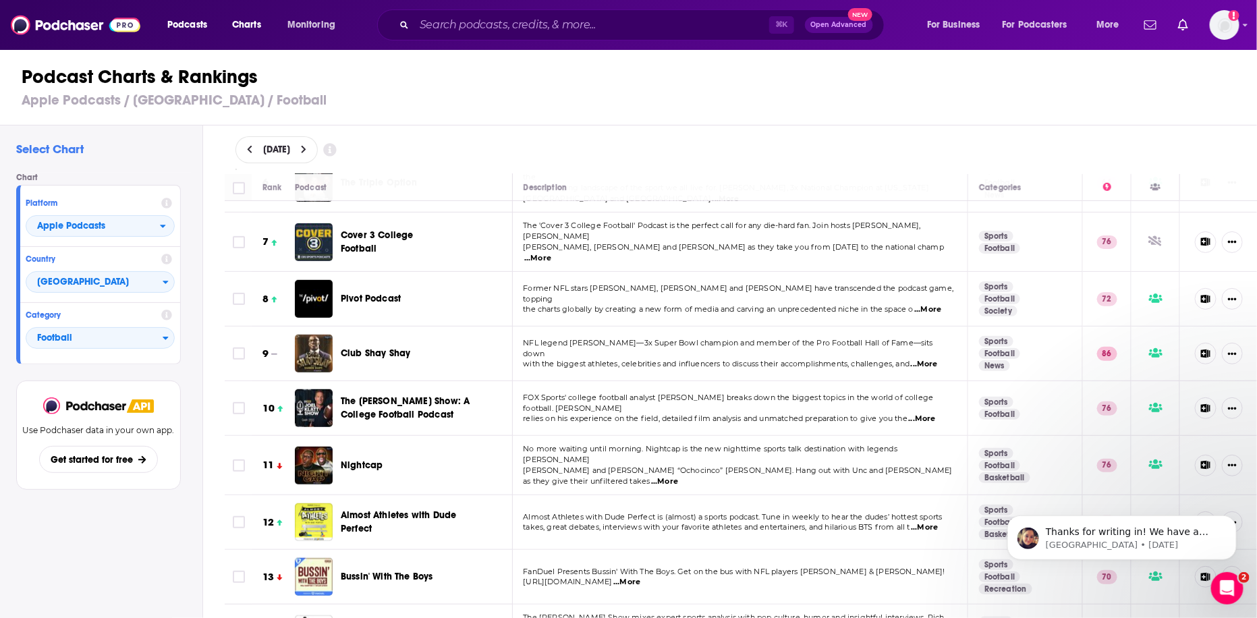
scroll to position [327, 0]
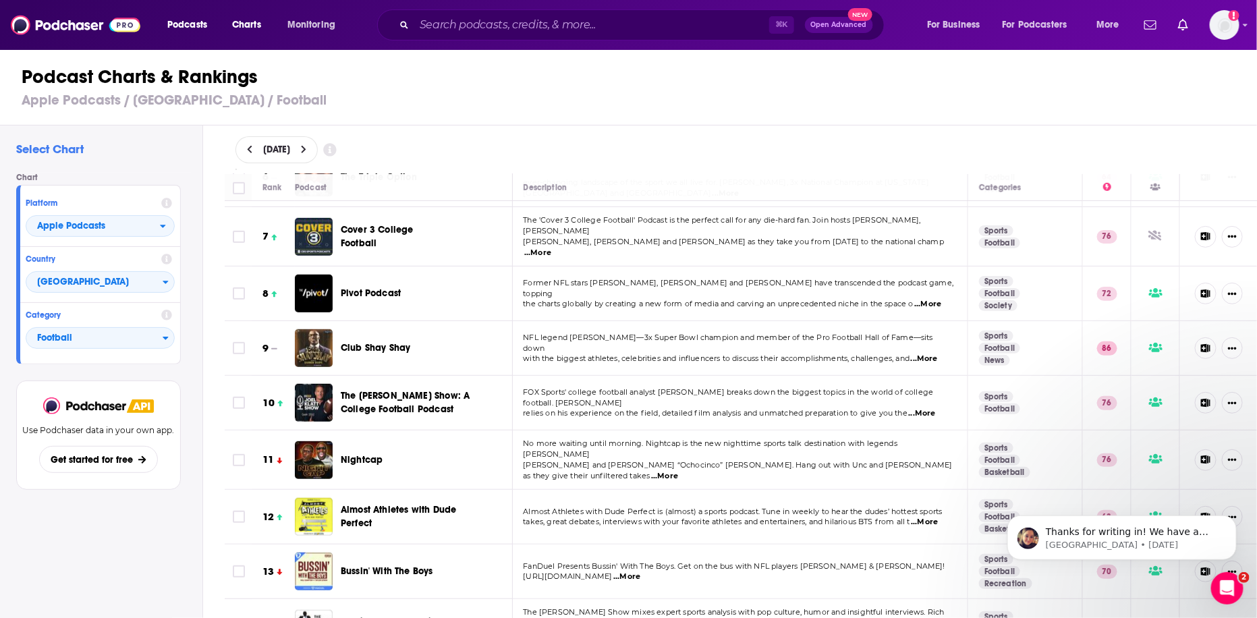
click at [273, 146] on span "[DATE]" at bounding box center [276, 149] width 27 height 9
select select "8"
click at [312, 244] on button "10" at bounding box center [313, 250] width 19 height 19
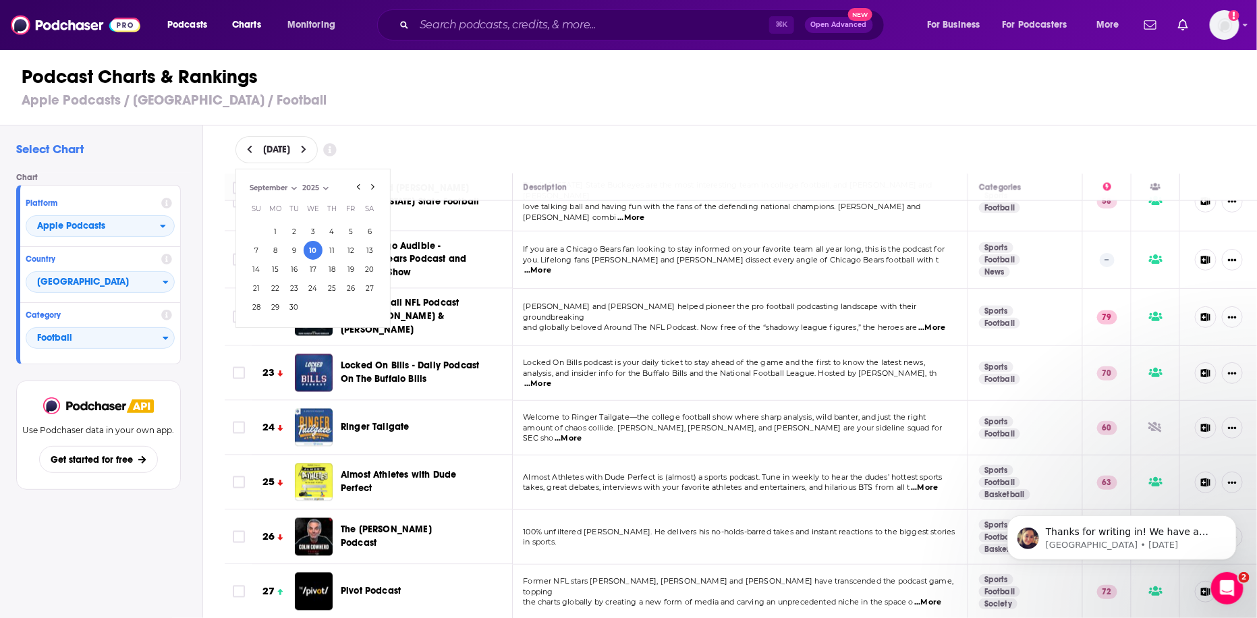
scroll to position [1099, 0]
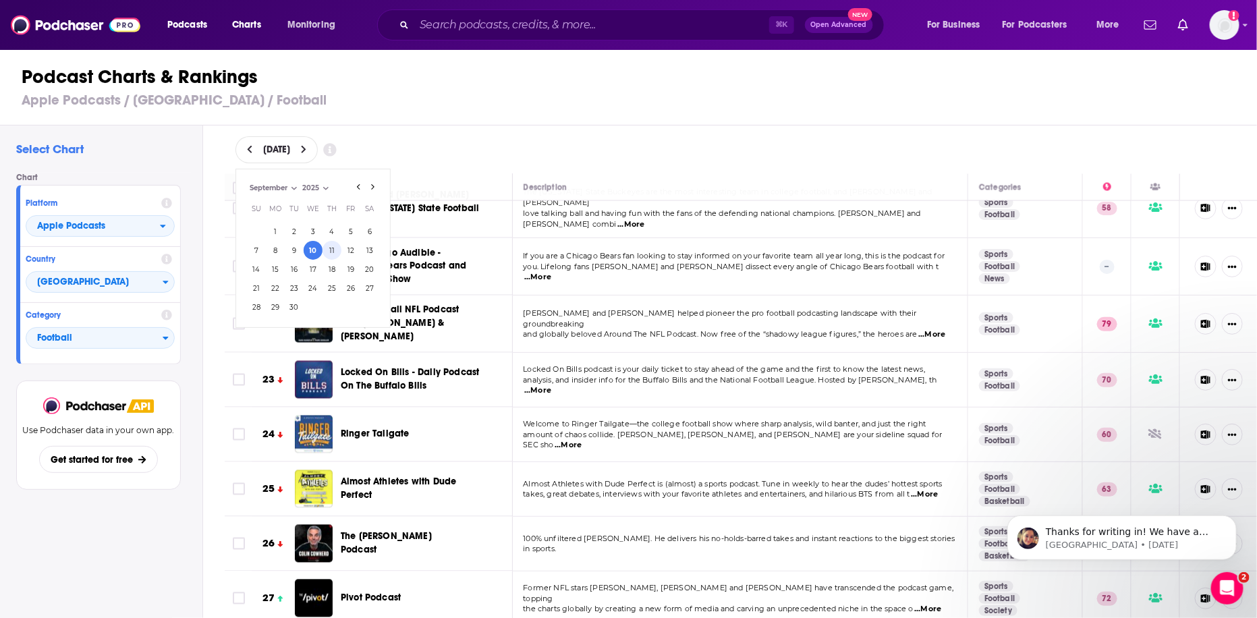
click at [331, 249] on button "11" at bounding box center [332, 250] width 19 height 19
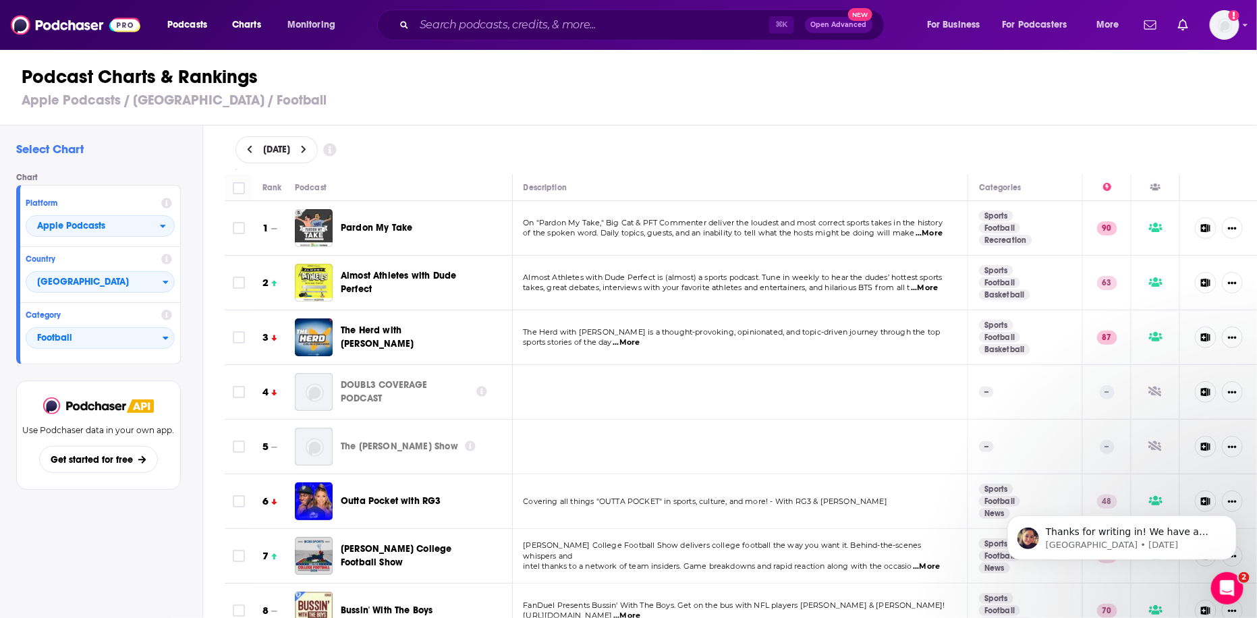
click at [615, 138] on div "[DATE]" at bounding box center [742, 149] width 1012 height 27
click at [306, 146] on icon at bounding box center [303, 150] width 5 height 8
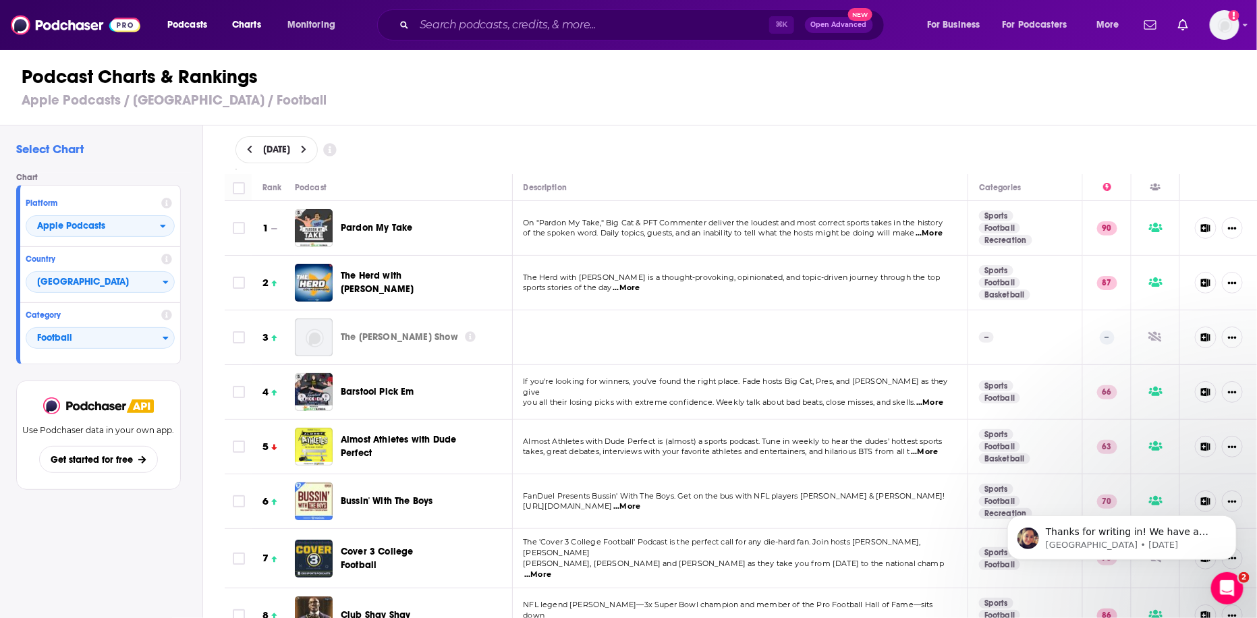
click at [307, 145] on icon at bounding box center [304, 149] width 6 height 9
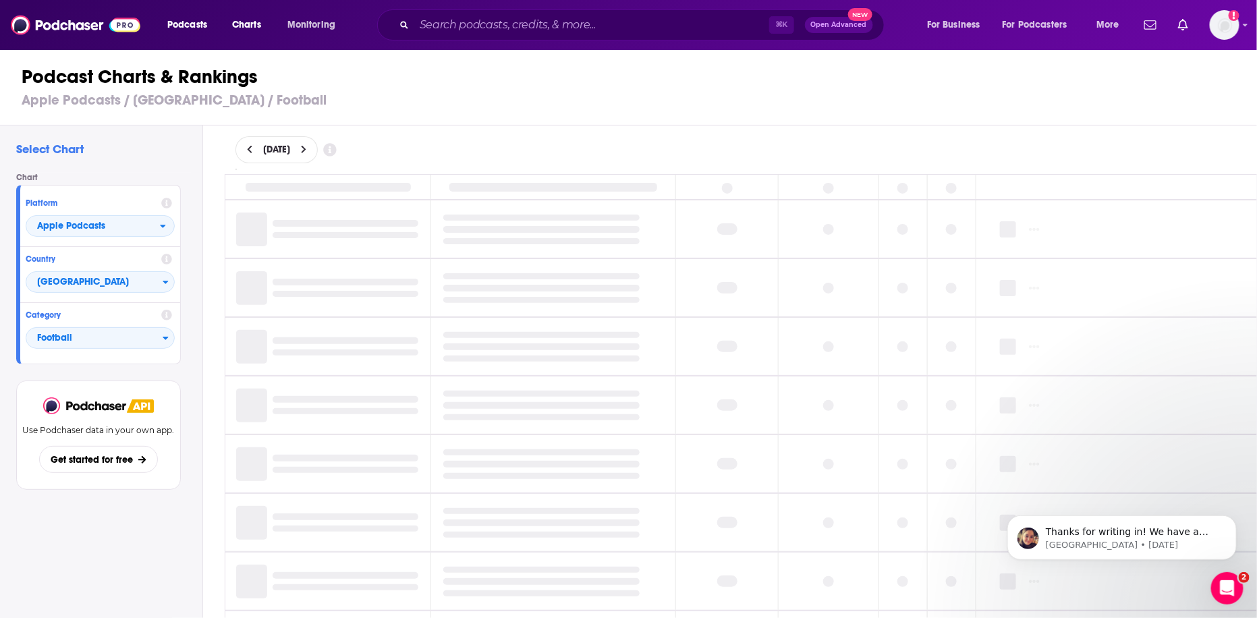
click at [290, 145] on span "[DATE]" at bounding box center [276, 149] width 27 height 9
select select "8"
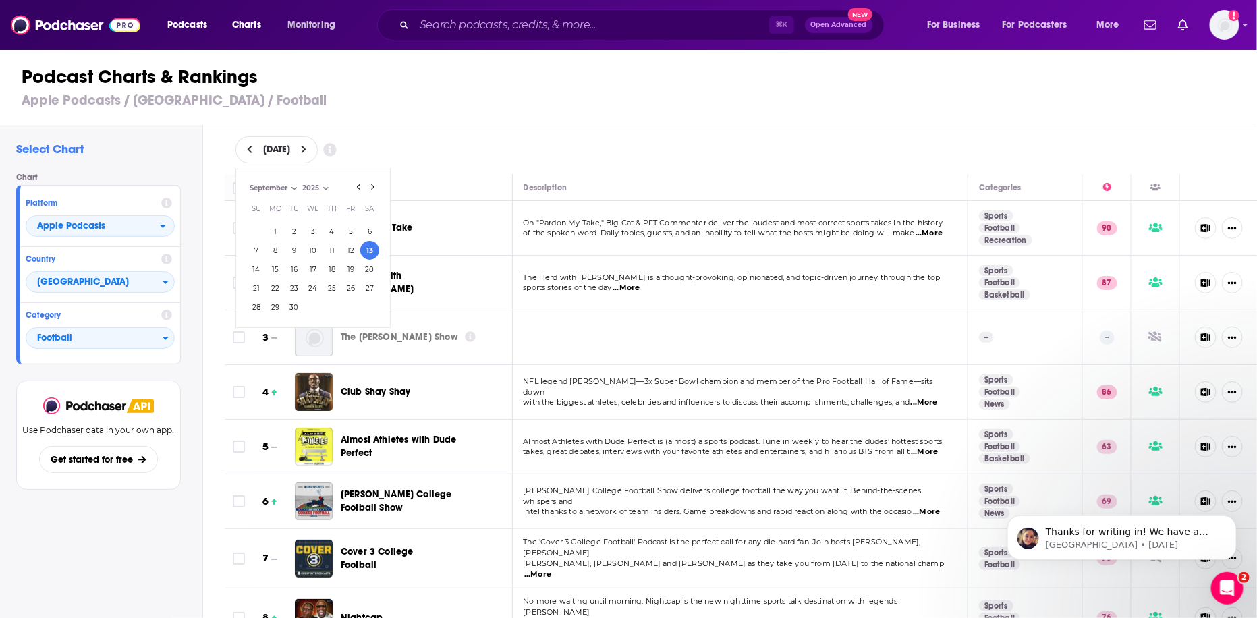
click at [519, 159] on div "[DATE] [DATE] Month: July August September October September Year: 2025 2025 Su…" at bounding box center [742, 149] width 1012 height 27
click at [290, 148] on span "[DATE]" at bounding box center [276, 149] width 27 height 9
select select "8"
click at [334, 269] on button "18" at bounding box center [332, 269] width 19 height 19
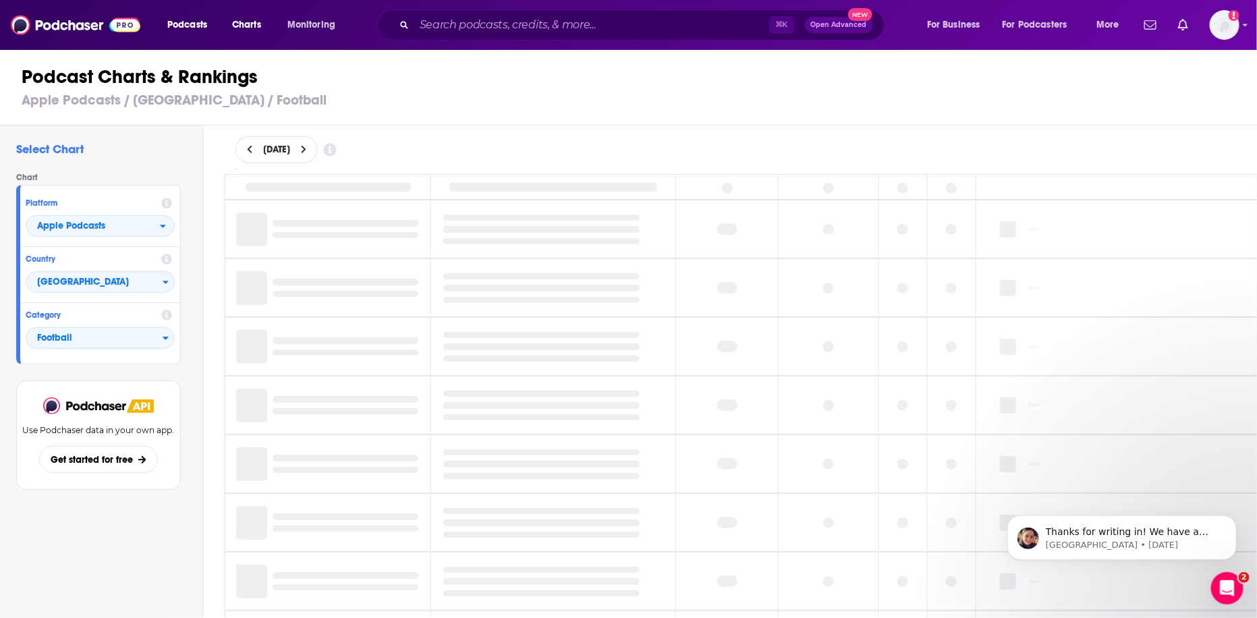
click at [507, 138] on div "[DATE]" at bounding box center [742, 149] width 1012 height 27
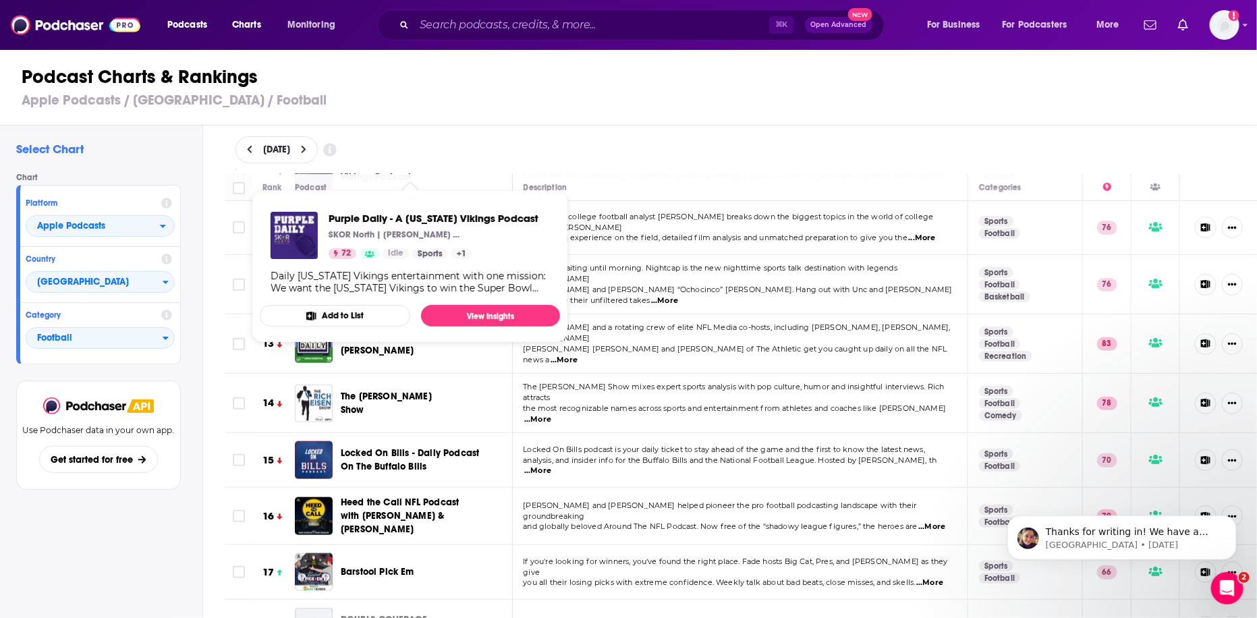
click at [626, 156] on div "[DATE]" at bounding box center [742, 149] width 1012 height 27
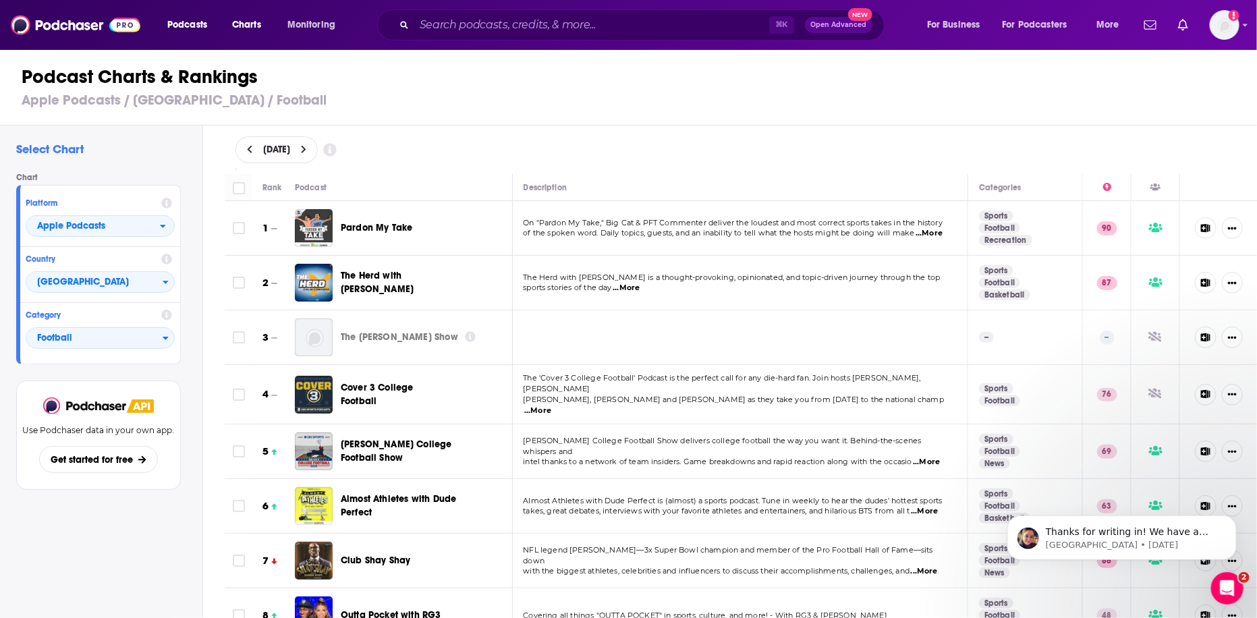
click at [290, 146] on span "[DATE]" at bounding box center [276, 149] width 27 height 9
select select "8"
click at [330, 286] on button "25" at bounding box center [332, 288] width 19 height 19
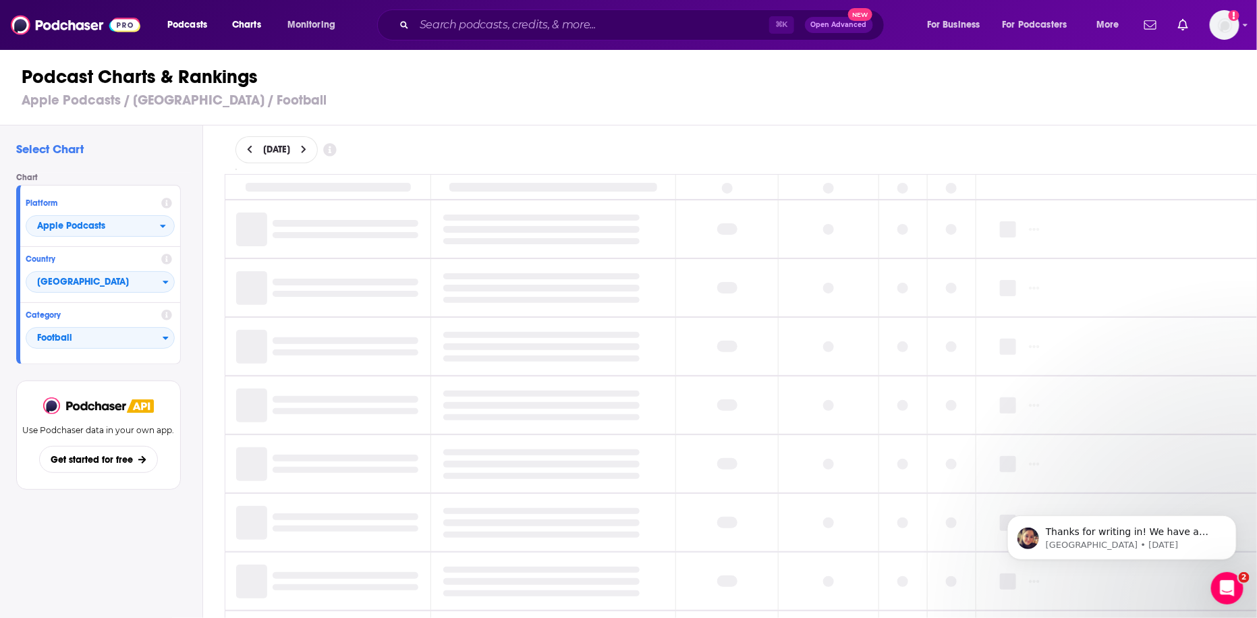
click at [529, 118] on div "Podcast Charts & Rankings Apple Podcasts / [GEOGRAPHIC_DATA] / Football" at bounding box center [634, 87] width 1269 height 77
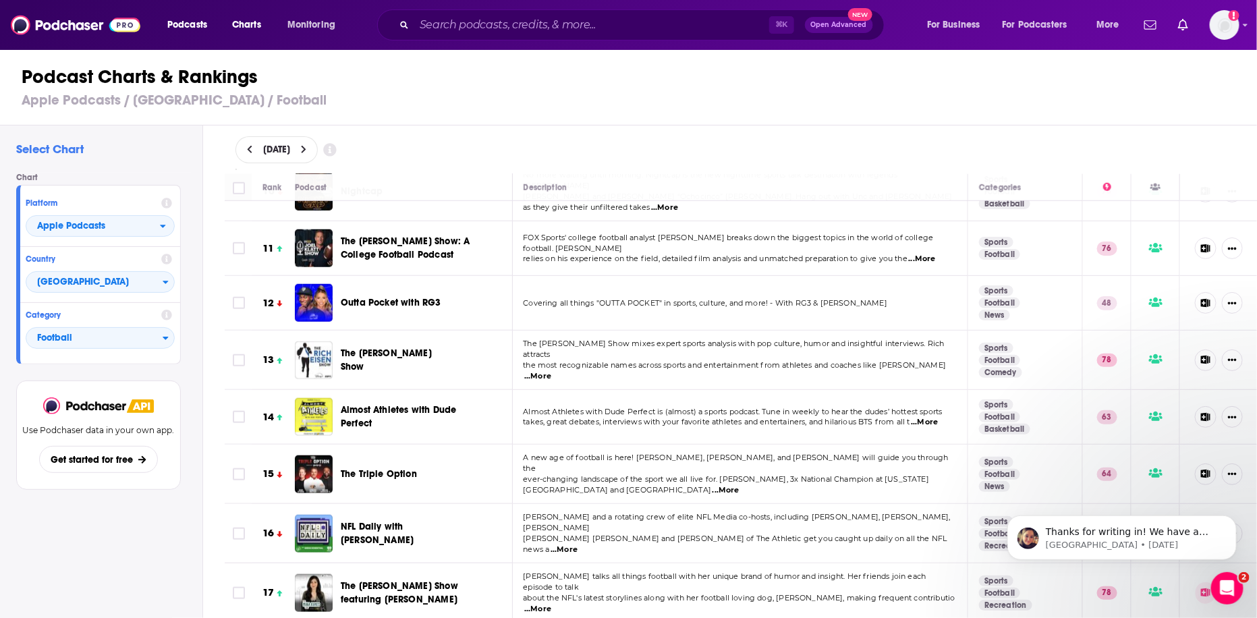
scroll to position [542, 0]
click at [938, 416] on span "...More" at bounding box center [924, 421] width 27 height 11
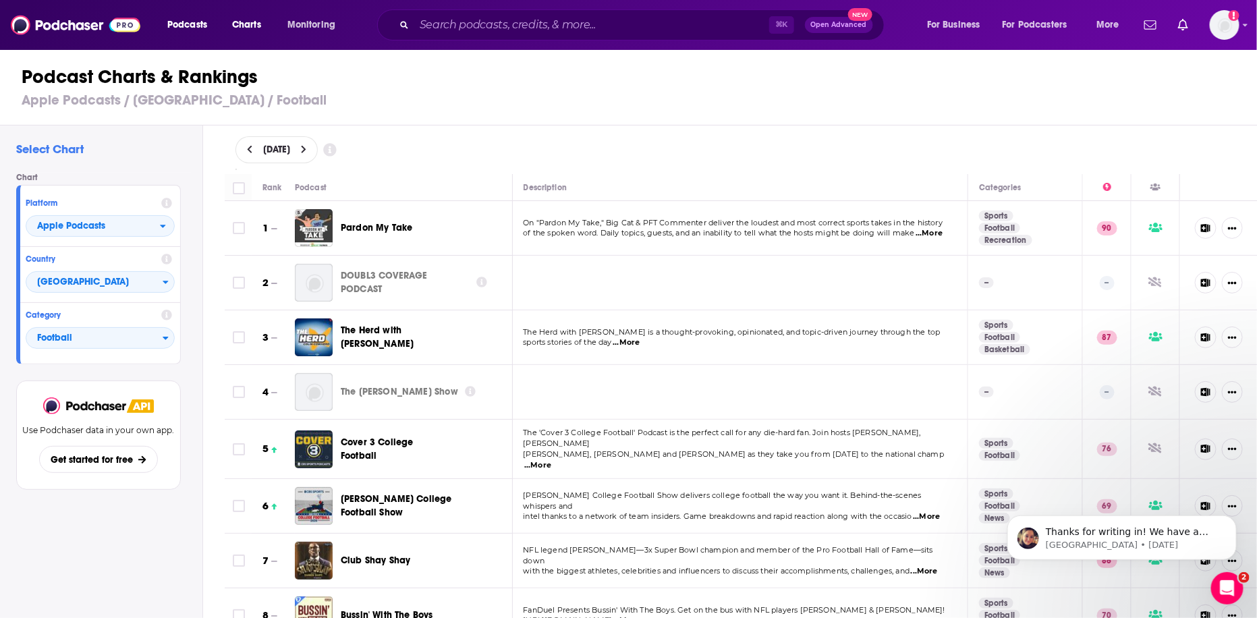
scroll to position [0, 0]
click at [290, 147] on span "[DATE]" at bounding box center [276, 149] width 27 height 9
select select "9"
click at [331, 231] on button "2" at bounding box center [332, 231] width 19 height 19
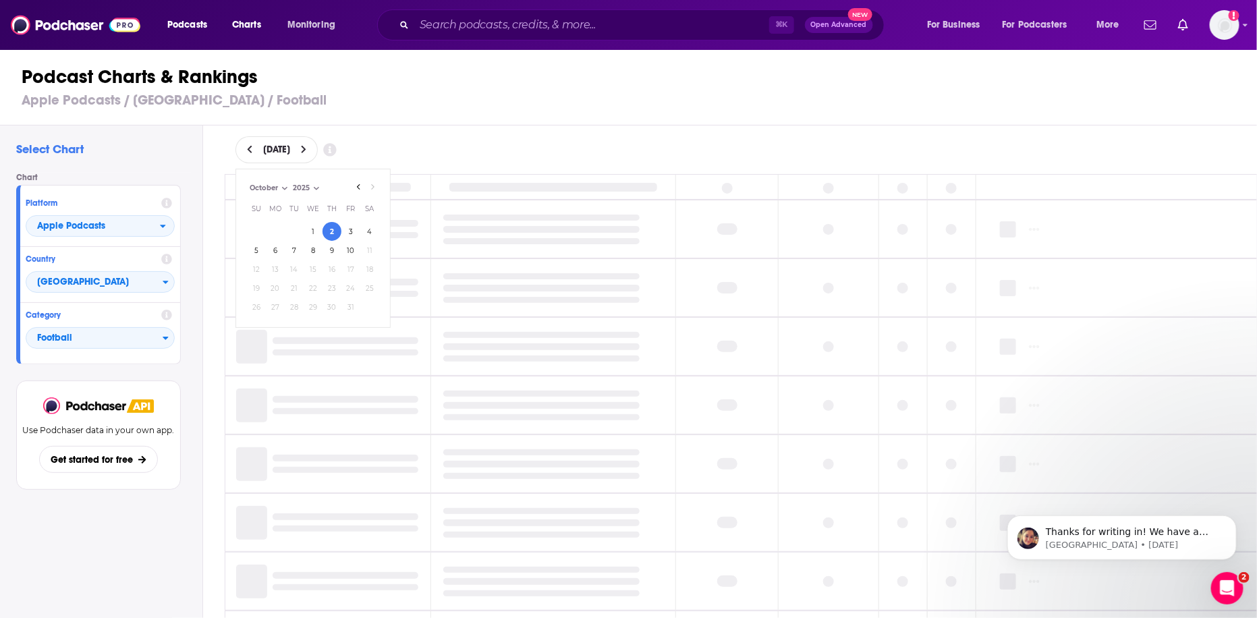
click at [573, 160] on div "[DATE] [DATE] Month: July August September October October Year: 2025 2025 Su M…" at bounding box center [742, 149] width 1012 height 27
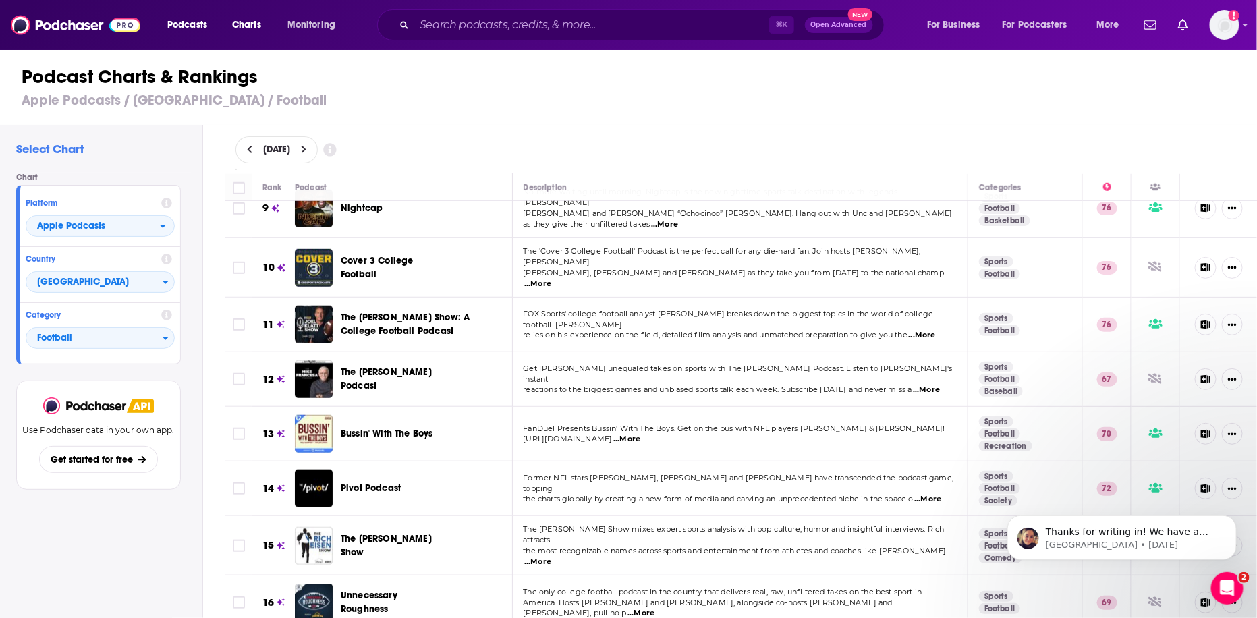
scroll to position [467, 0]
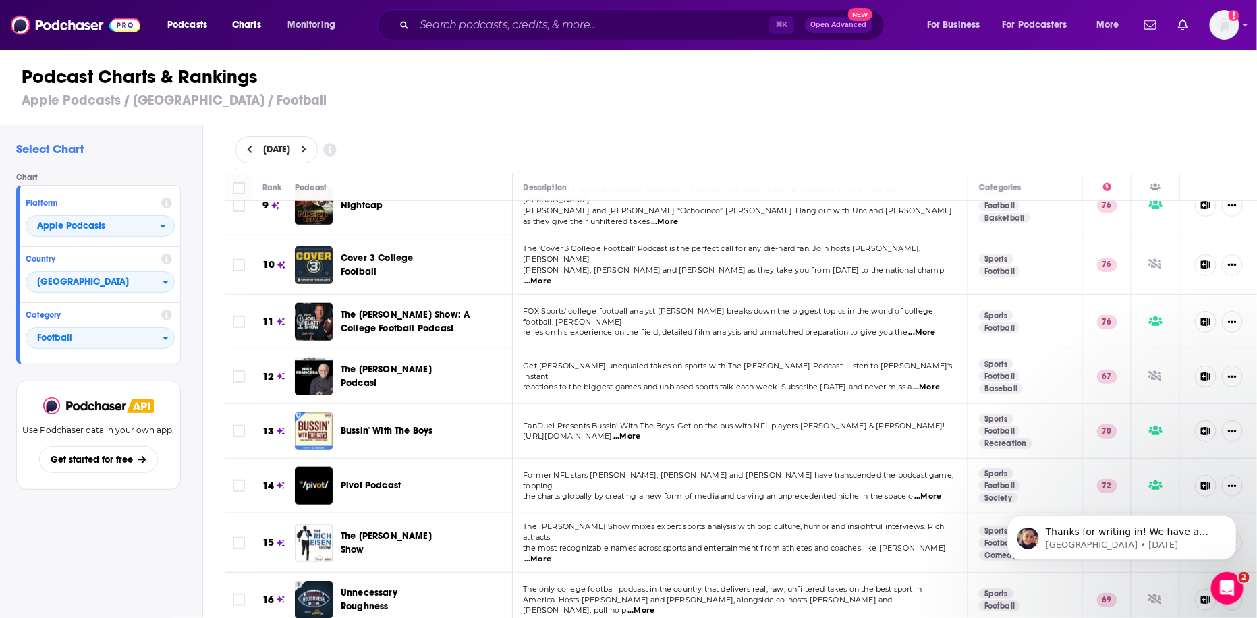
click at [638, 431] on span "...More" at bounding box center [626, 436] width 27 height 11
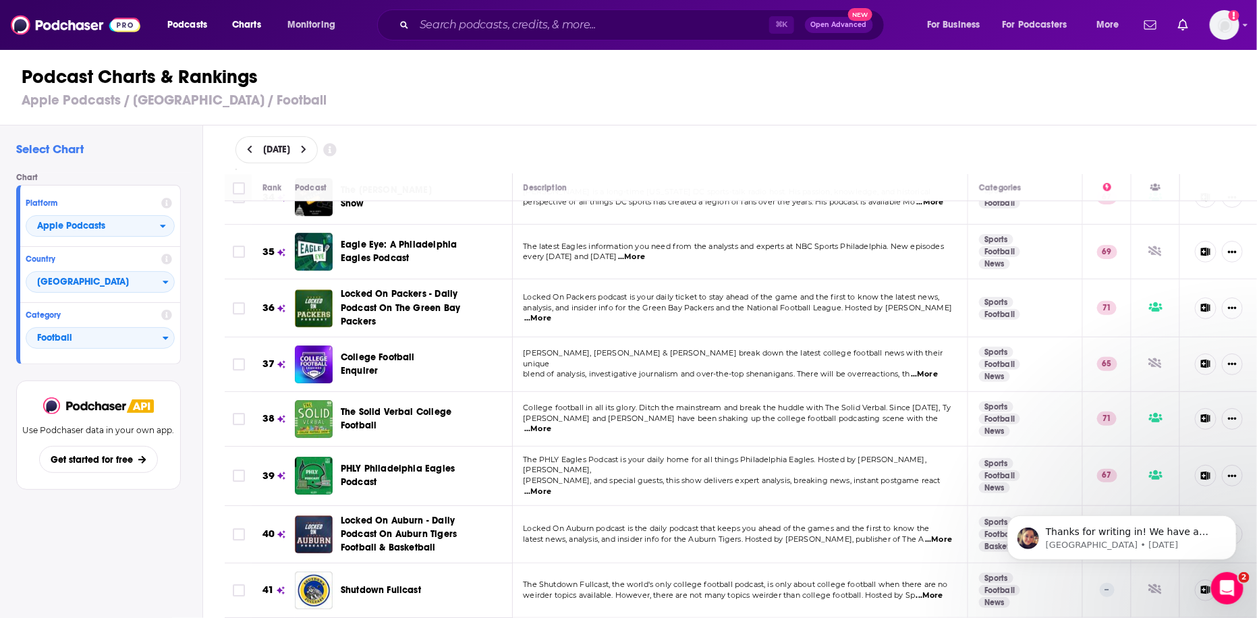
scroll to position [1886, 0]
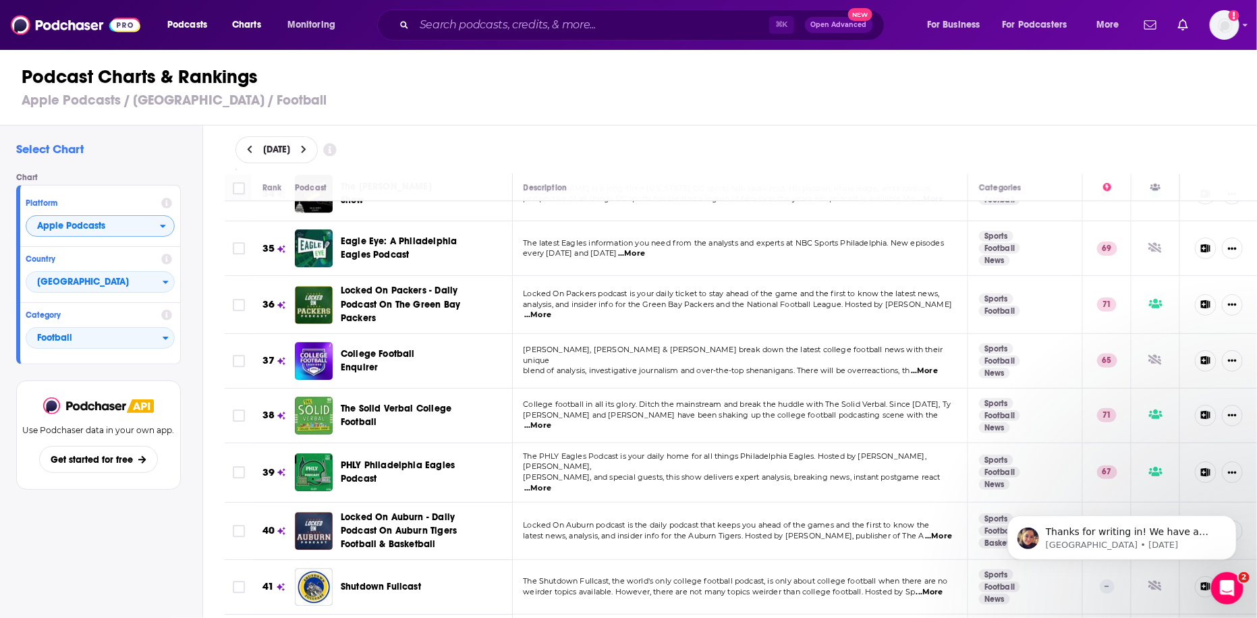
click at [147, 230] on span "Apple Podcasts" at bounding box center [93, 226] width 134 height 23
click at [132, 262] on div "Spotify" at bounding box center [100, 267] width 138 height 16
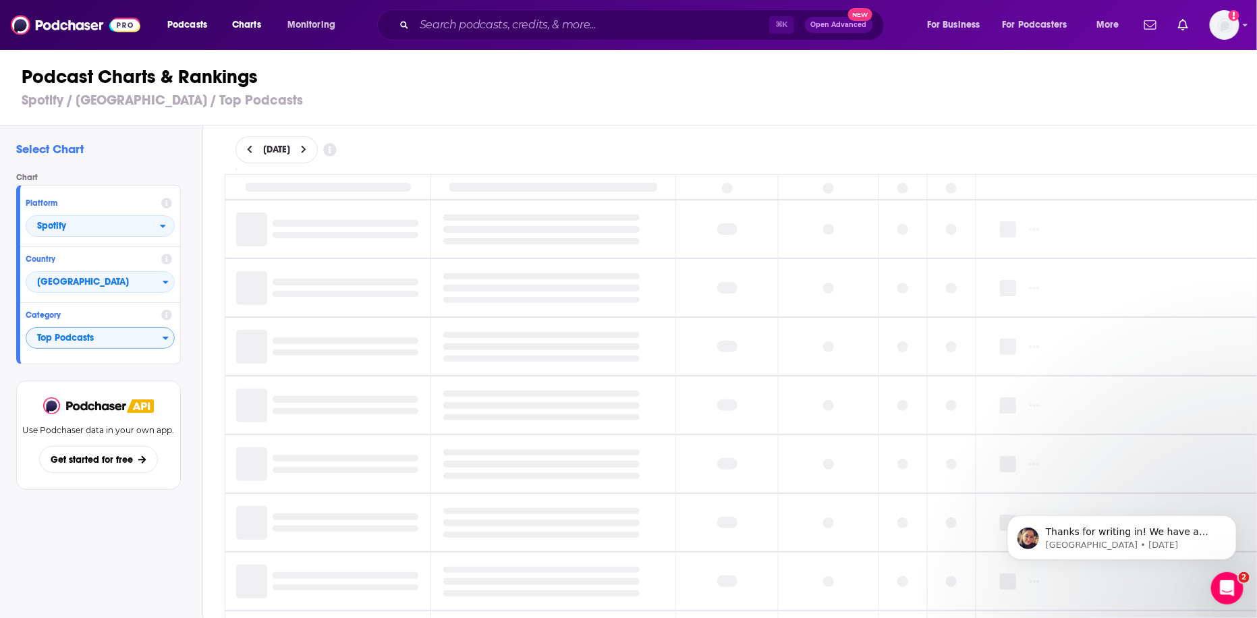
click at [145, 336] on span "Top Podcasts" at bounding box center [94, 338] width 136 height 23
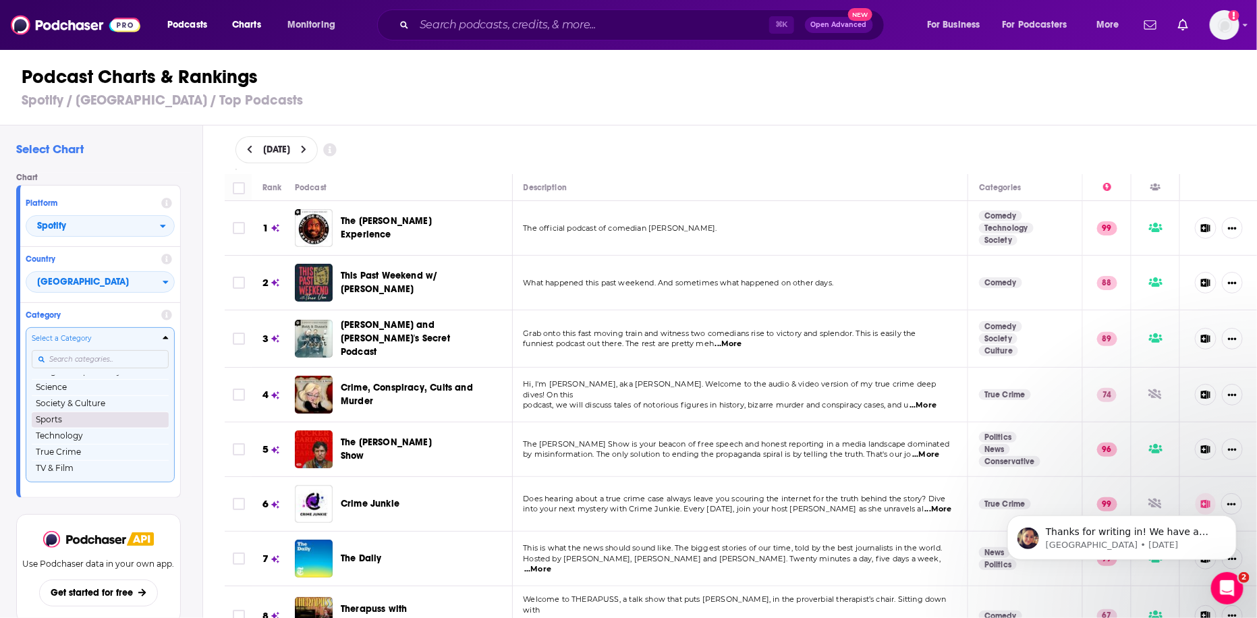
scroll to position [190, 0]
click at [105, 420] on button "Sports" at bounding box center [100, 420] width 137 height 16
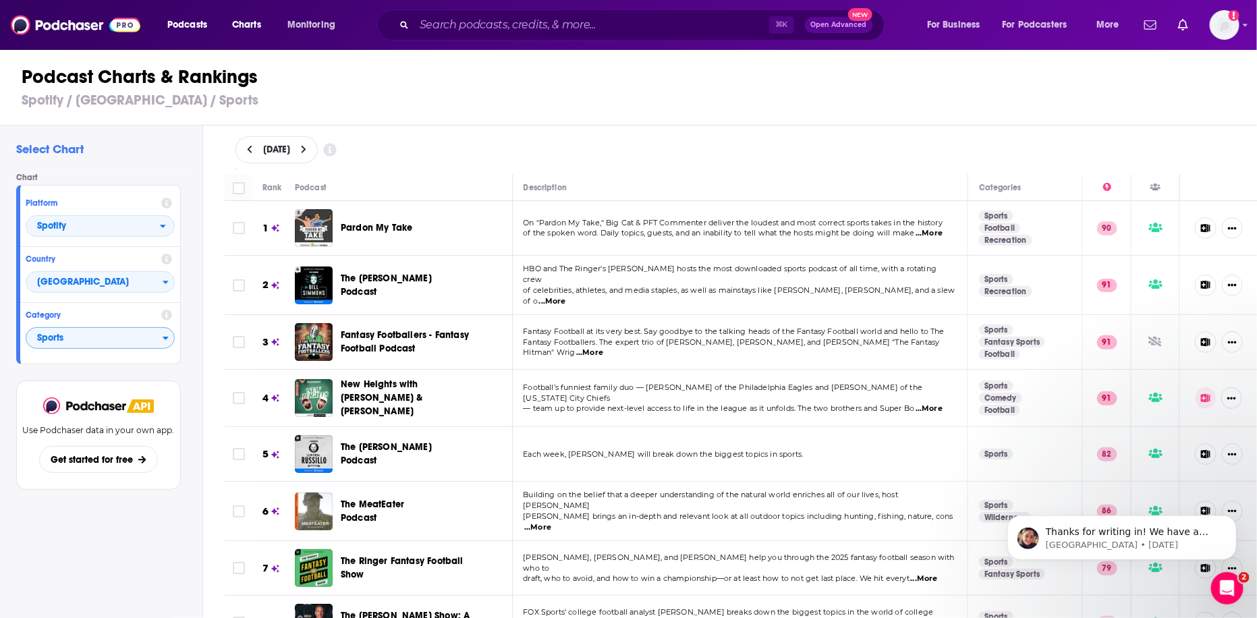
click at [281, 148] on span "[DATE]" at bounding box center [276, 149] width 27 height 9
select select "9"
click at [455, 160] on div "[DATE] [DATE] Month: July August September October October Year: 2025 2025 Su M…" at bounding box center [742, 149] width 1012 height 27
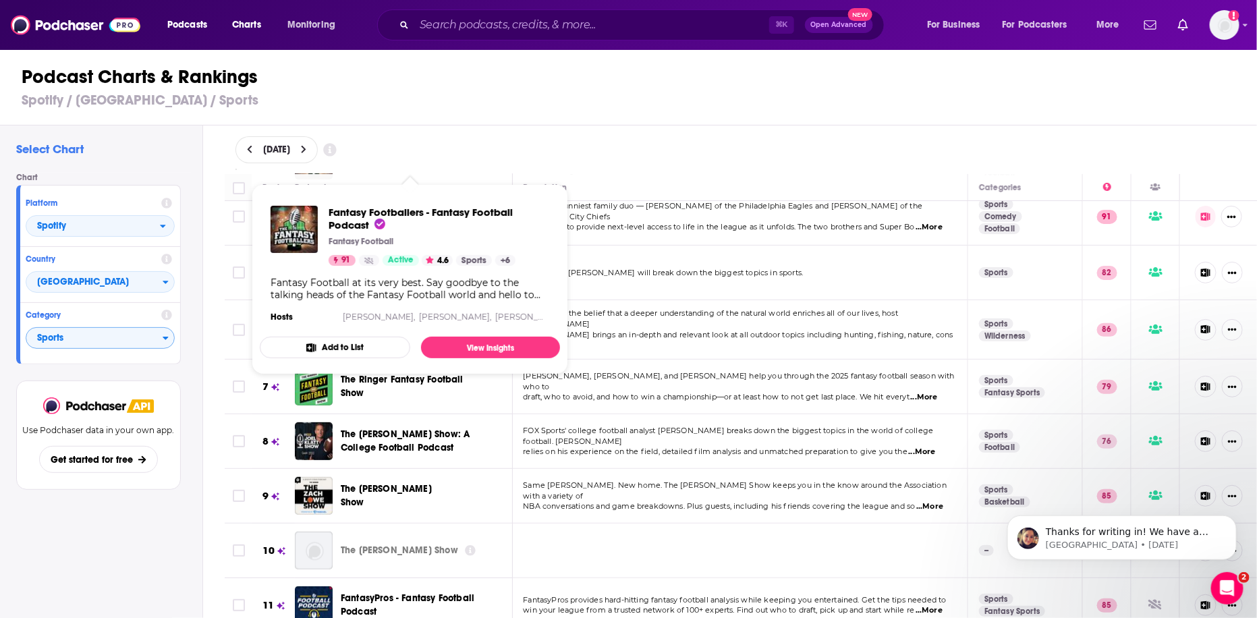
click at [635, 142] on div "[DATE]" at bounding box center [742, 149] width 1012 height 27
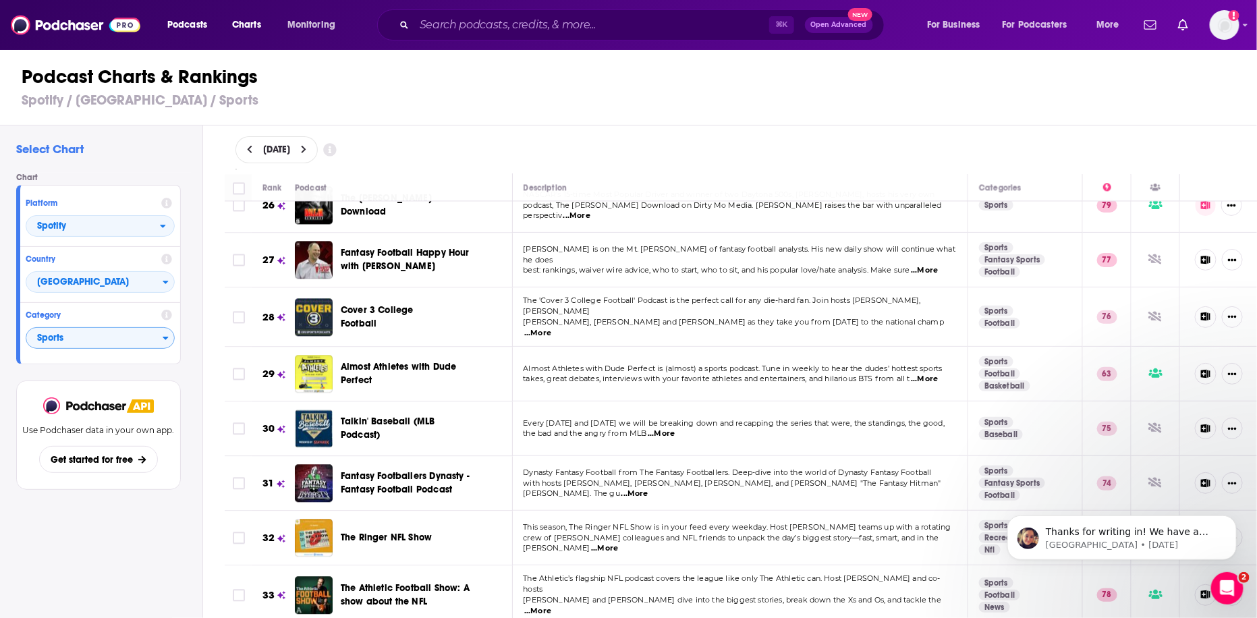
scroll to position [1423, 0]
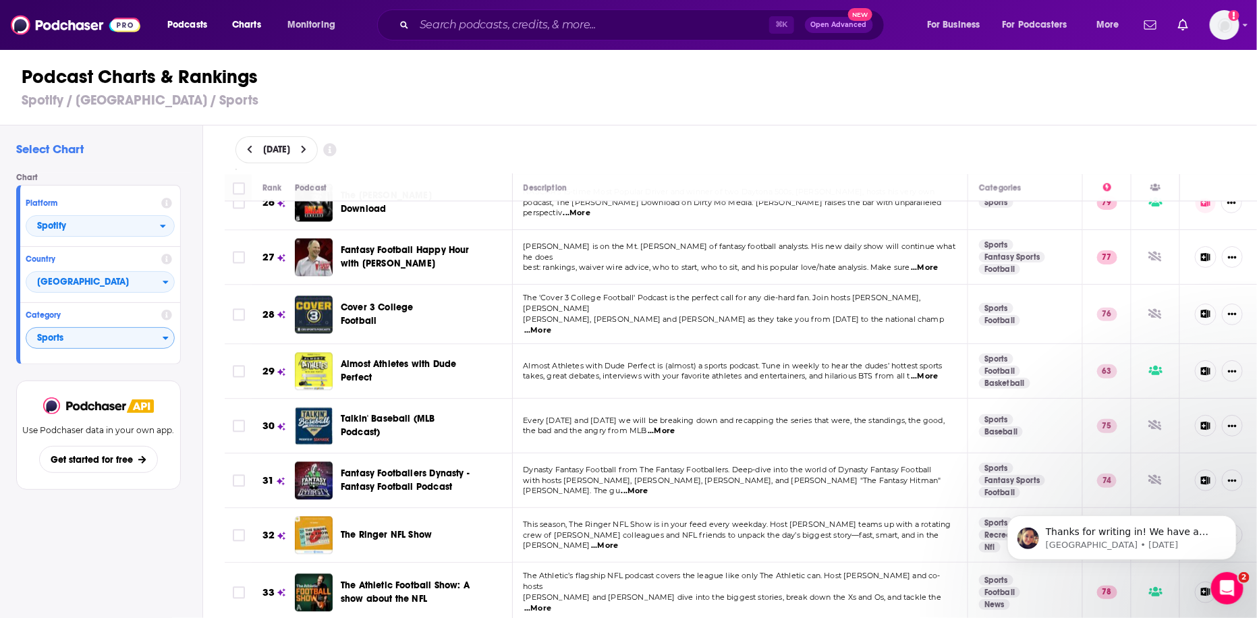
click at [290, 150] on span "[DATE]" at bounding box center [276, 149] width 27 height 9
select select "9"
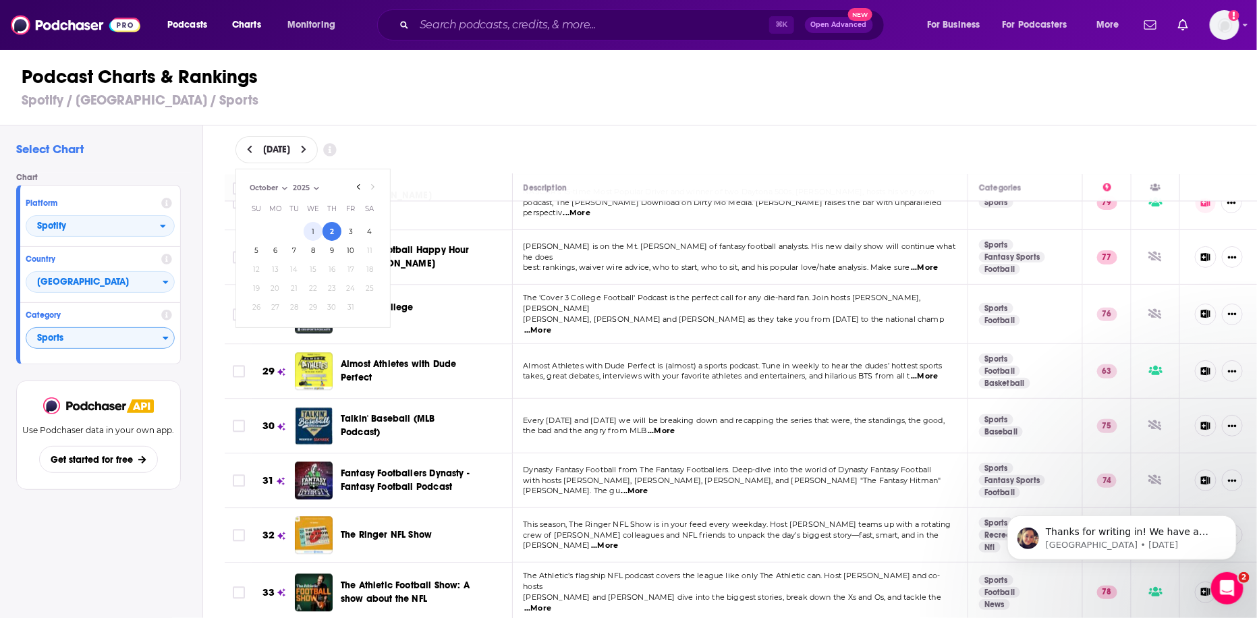
click at [317, 231] on button "1" at bounding box center [313, 231] width 19 height 19
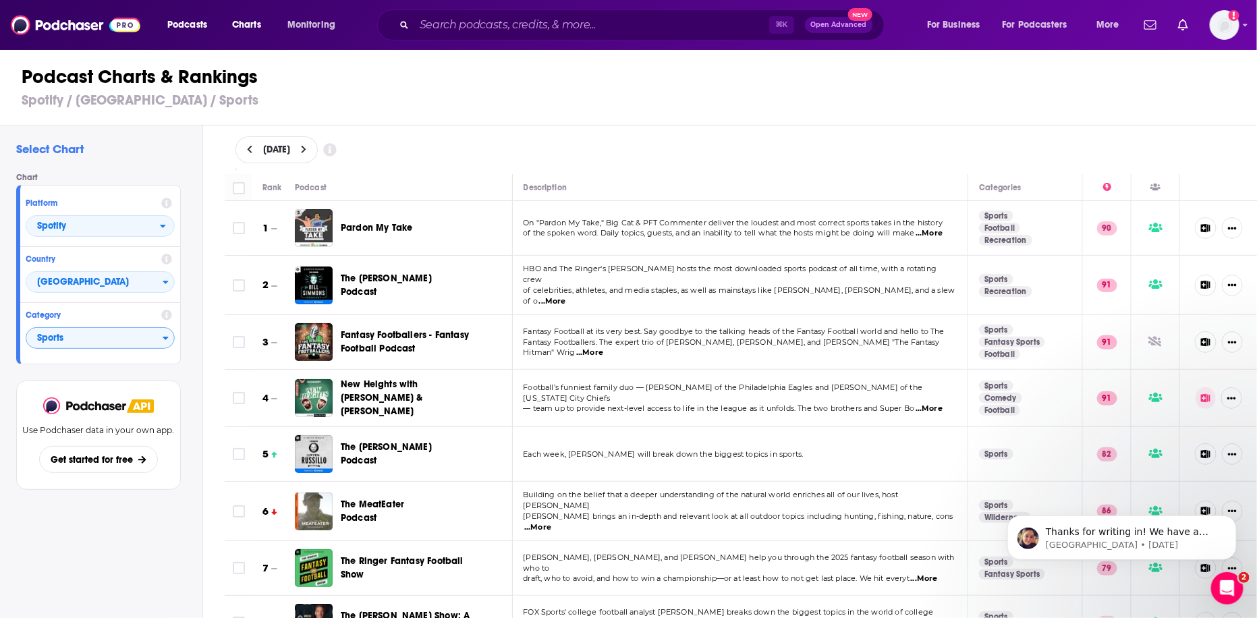
click at [530, 149] on div "[DATE]" at bounding box center [742, 149] width 1012 height 27
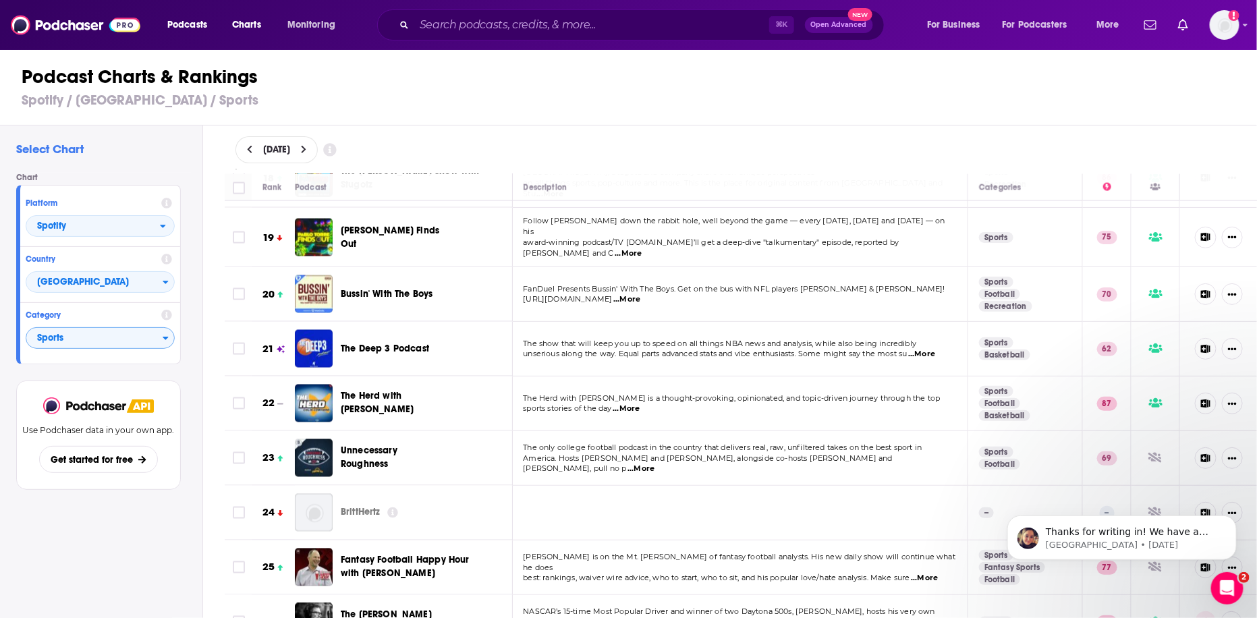
scroll to position [1049, 0]
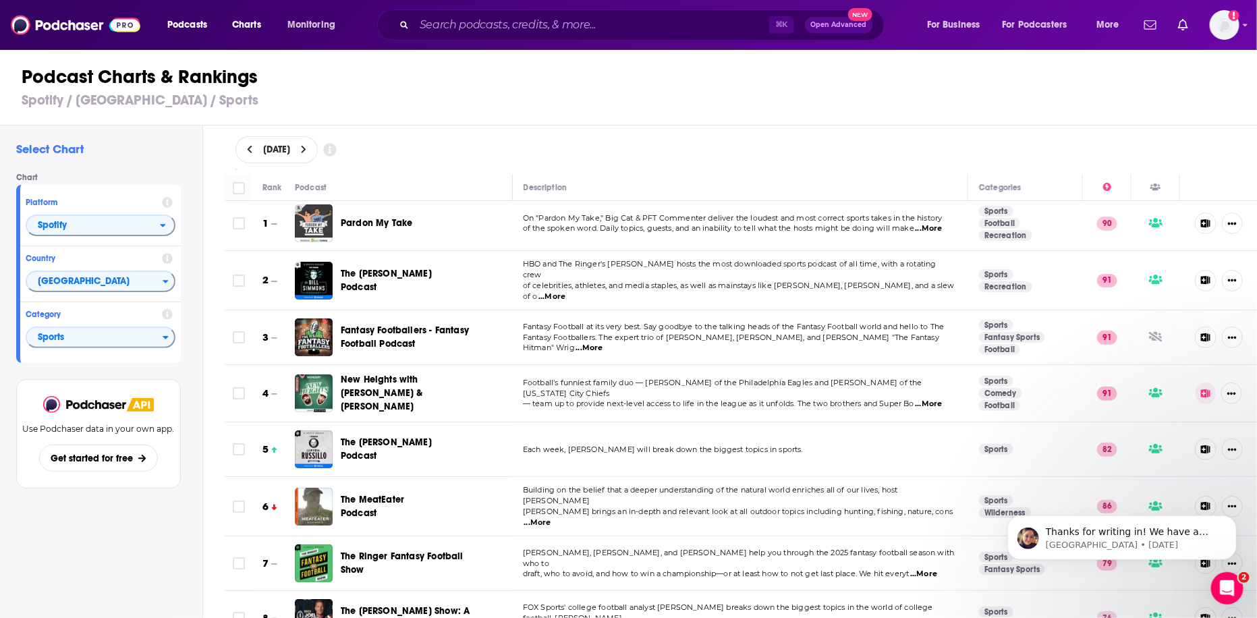
click at [287, 146] on span "[DATE]" at bounding box center [276, 149] width 27 height 9
select select "9"
click at [327, 248] on button "9" at bounding box center [332, 250] width 19 height 19
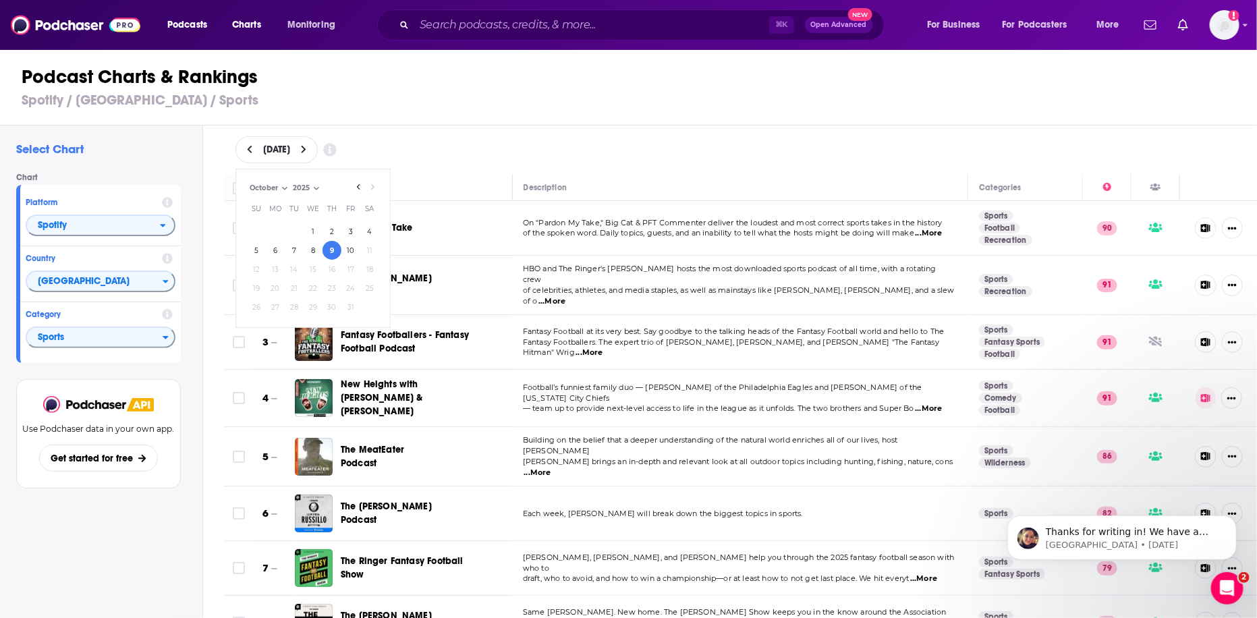
click at [593, 149] on div "October 9, 2025 October 2025 Month: July August September October October Year:…" at bounding box center [742, 149] width 1012 height 27
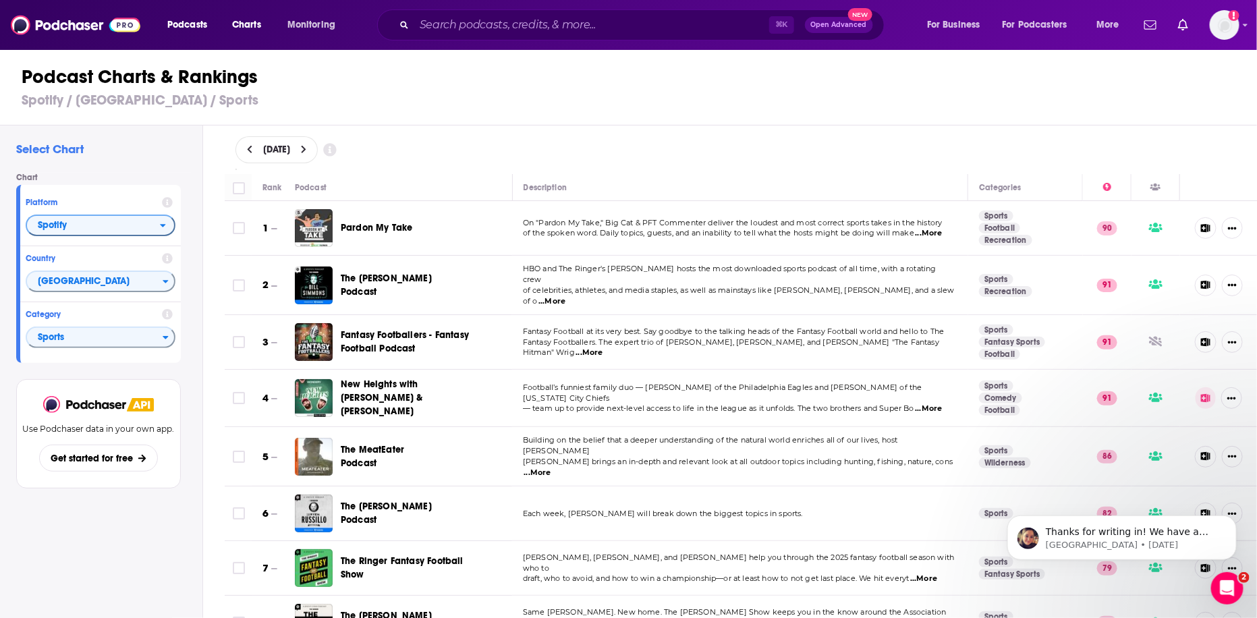
click at [165, 228] on icon "open menu" at bounding box center [163, 225] width 6 height 9
click at [165, 228] on icon "close menu" at bounding box center [163, 225] width 6 height 9
click at [290, 149] on span "[DATE]" at bounding box center [276, 149] width 27 height 9
select select "9"
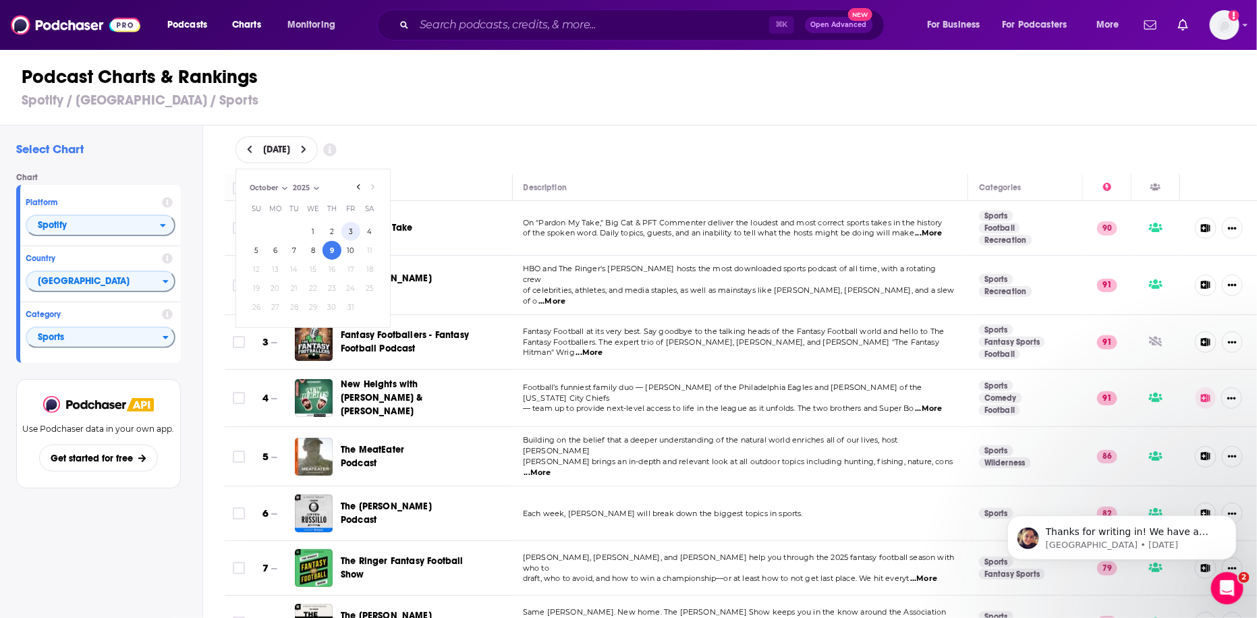
click at [352, 228] on button "3" at bounding box center [350, 231] width 19 height 19
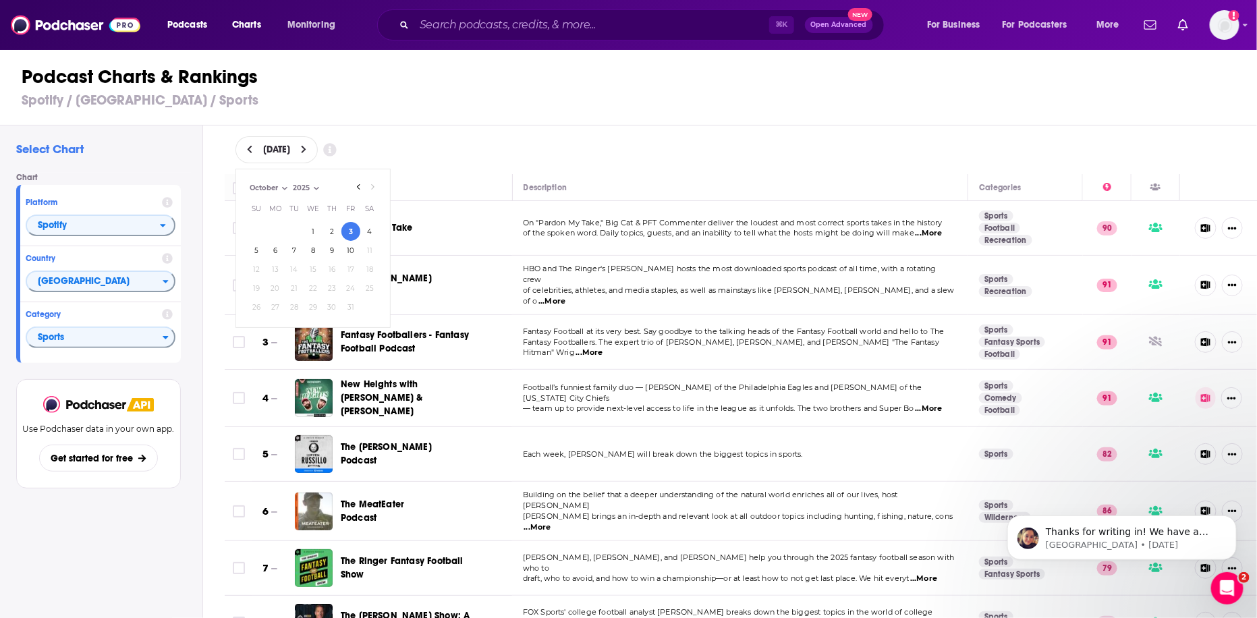
click at [451, 146] on div "October 3, 2025 October 2025 Month: July August September October October Year:…" at bounding box center [742, 149] width 1012 height 27
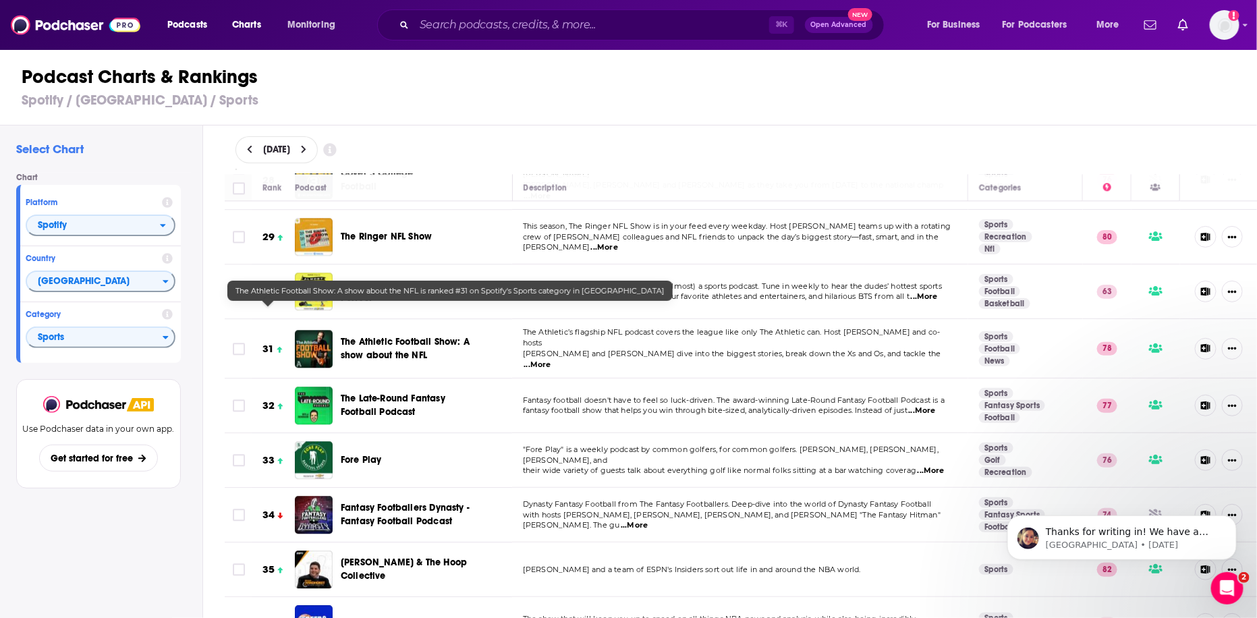
scroll to position [1558, 0]
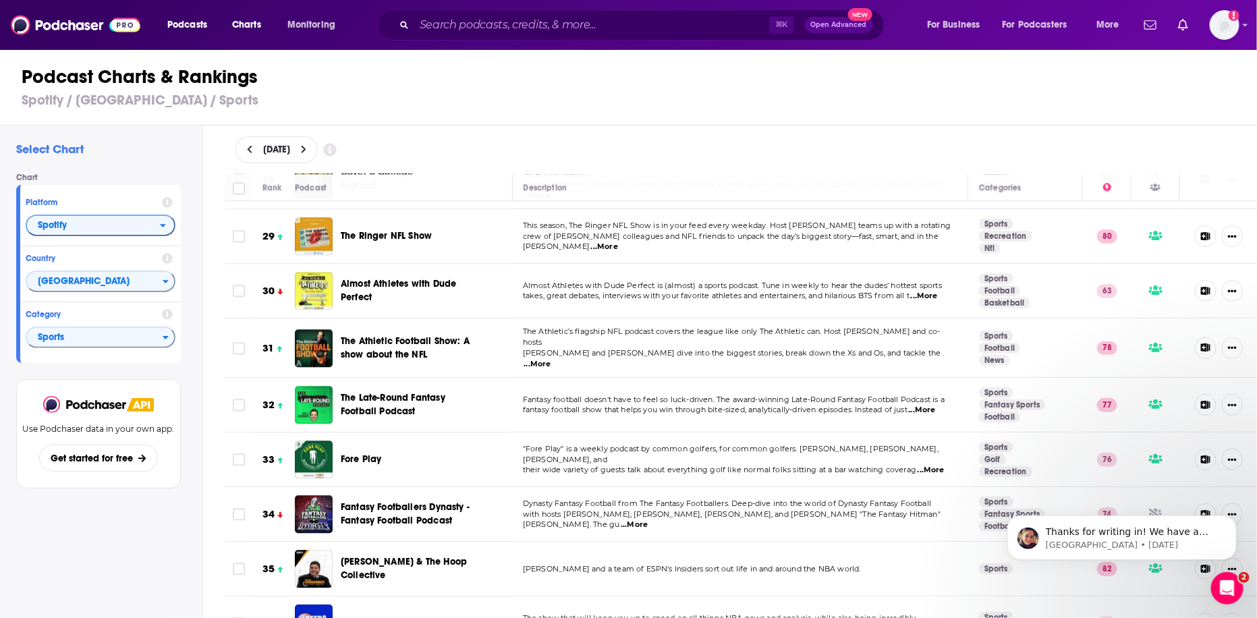
click at [113, 219] on span "Spotify" at bounding box center [93, 226] width 133 height 23
click at [105, 253] on span "Apple Podcasts" at bounding box center [100, 250] width 132 height 8
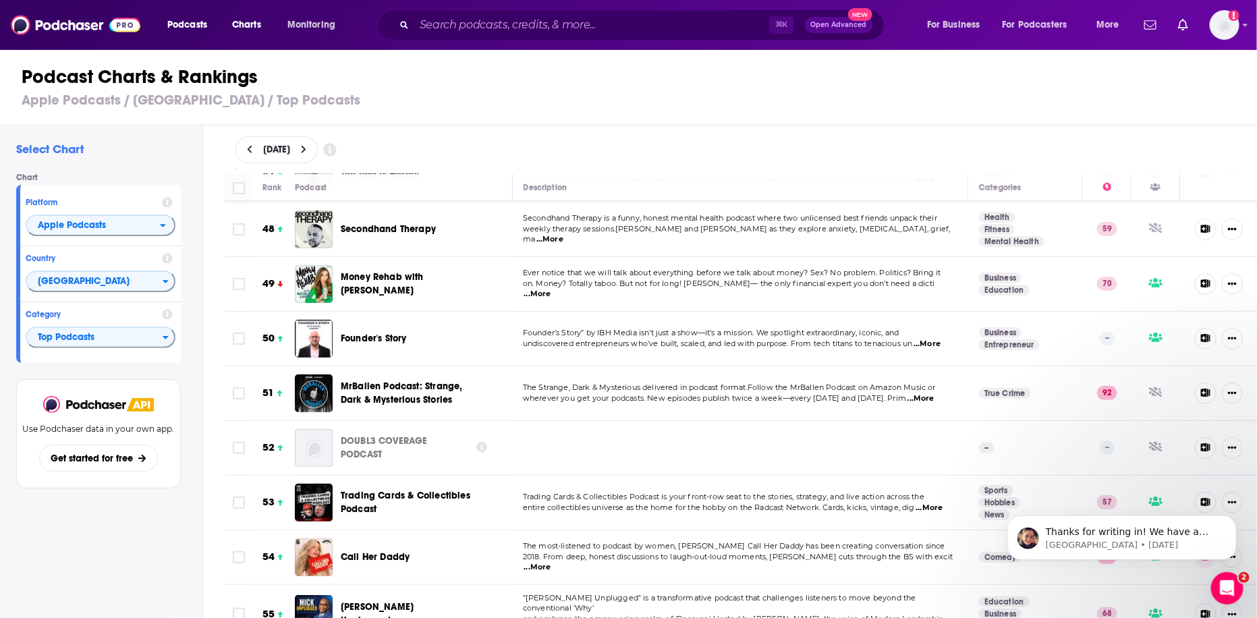
scroll to position [2616, 0]
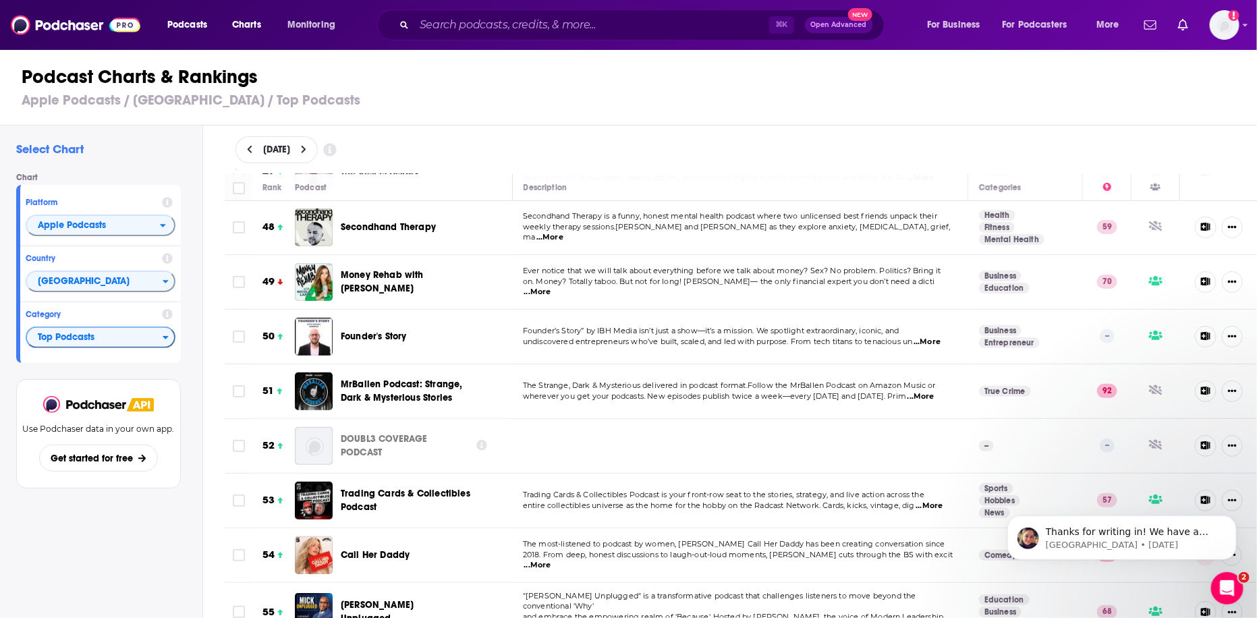
click at [107, 337] on span "Top Podcasts" at bounding box center [95, 338] width 136 height 23
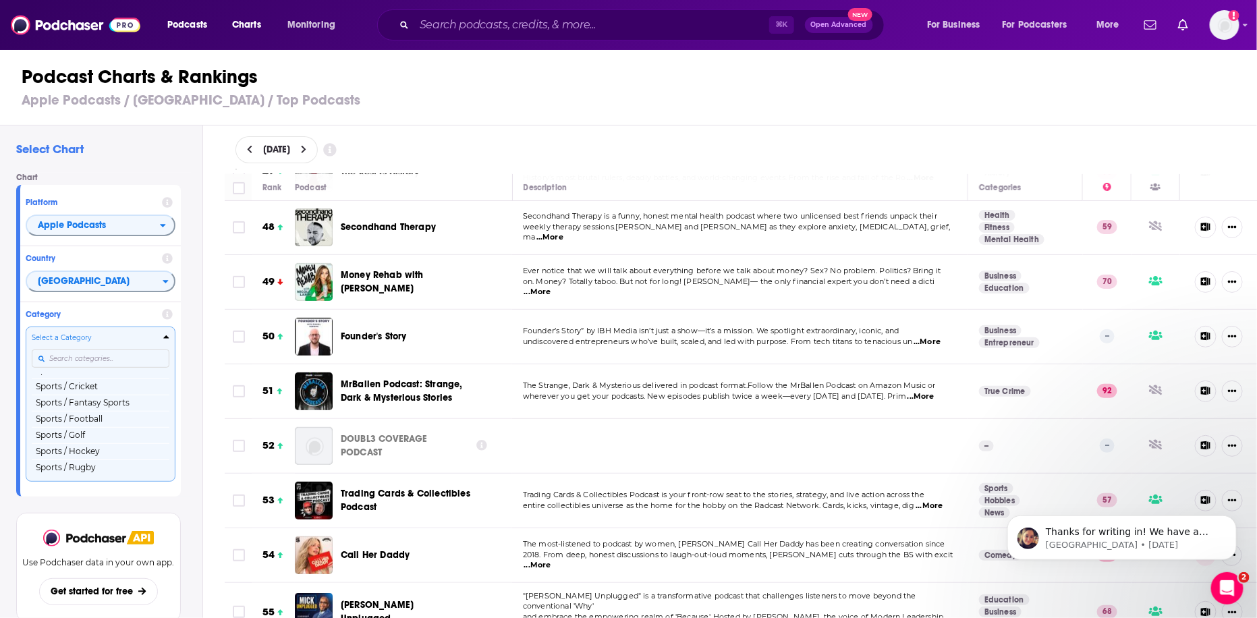
scroll to position [1483, 0]
click at [109, 422] on button "Sports / Football" at bounding box center [101, 414] width 138 height 16
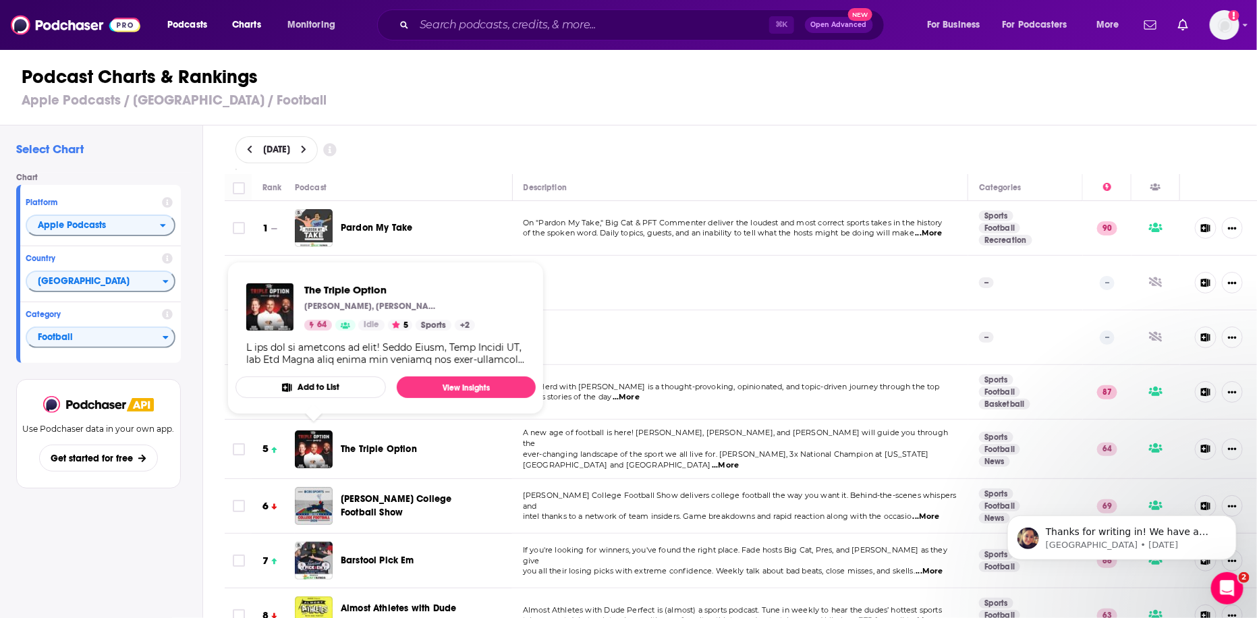
click at [875, 97] on h3 "Apple Podcasts / [GEOGRAPHIC_DATA] / Football" at bounding box center [635, 100] width 1226 height 17
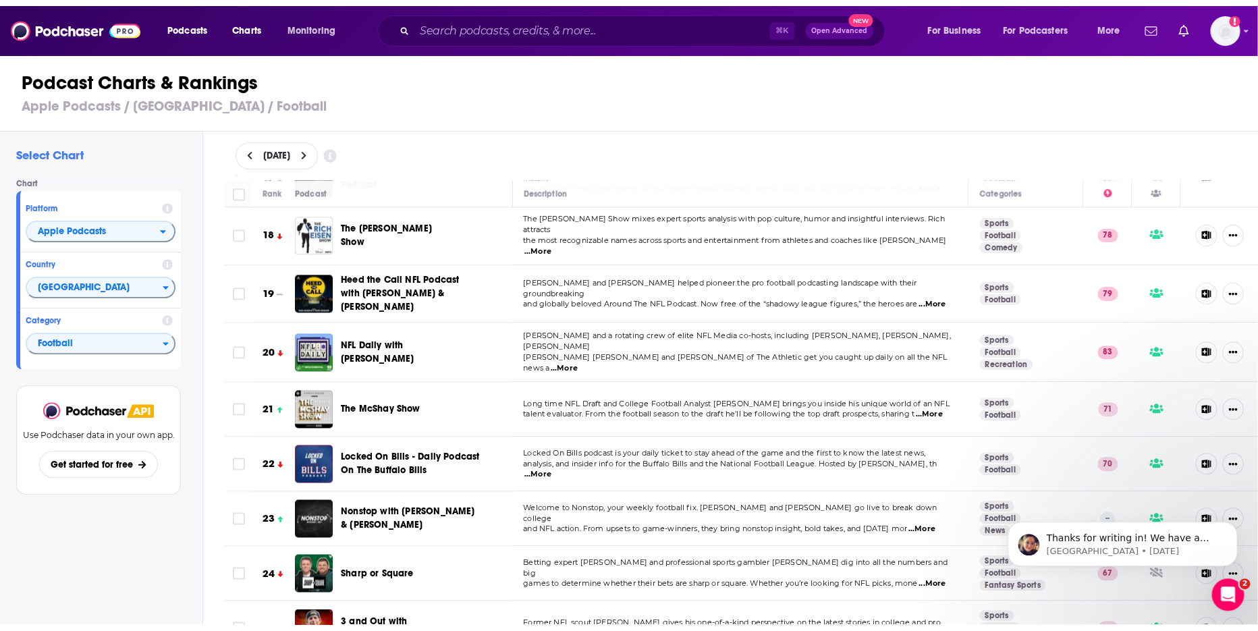
scroll to position [951, 0]
